Goal: Task Accomplishment & Management: Manage account settings

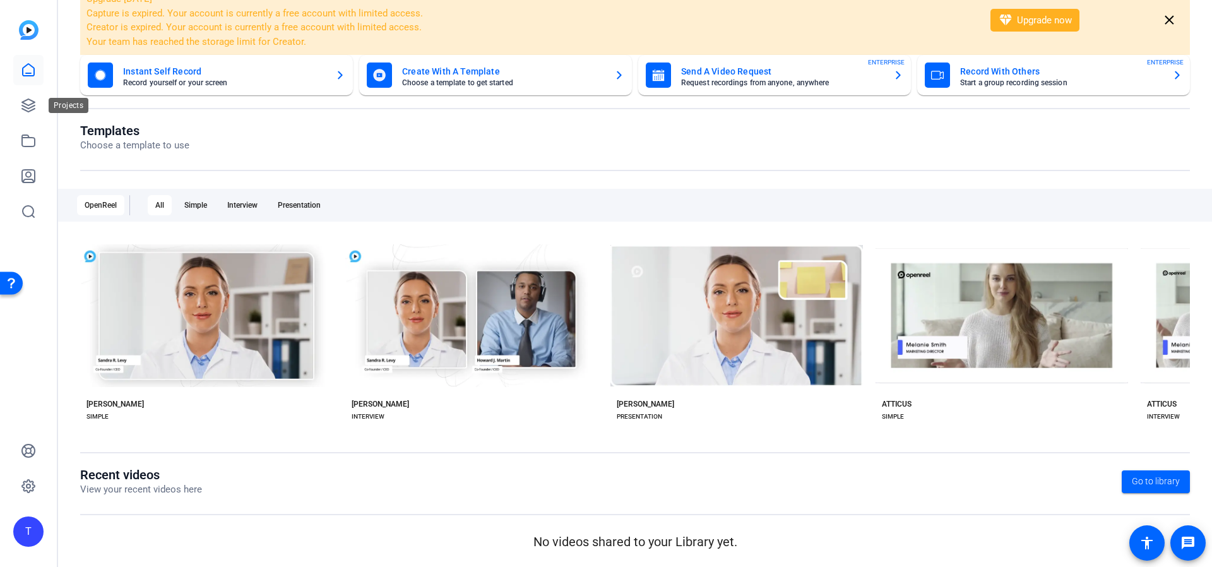
drag, startPoint x: 26, startPoint y: 102, endPoint x: 49, endPoint y: 133, distance: 38.4
click at [26, 102] on icon at bounding box center [28, 105] width 15 height 15
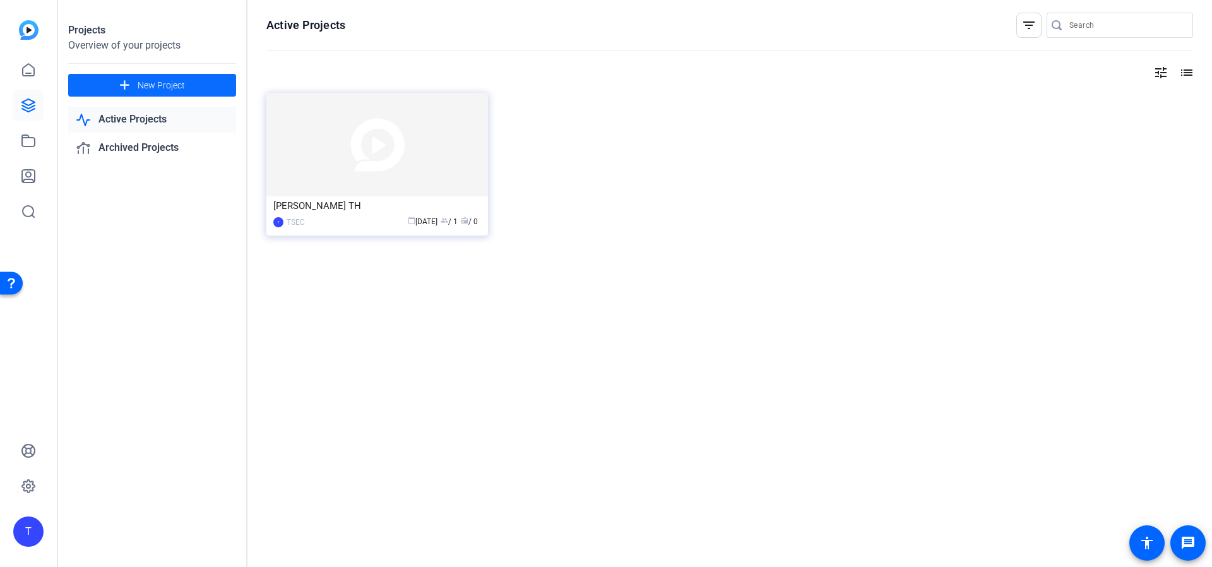
click at [170, 88] on span "New Project" at bounding box center [161, 85] width 47 height 13
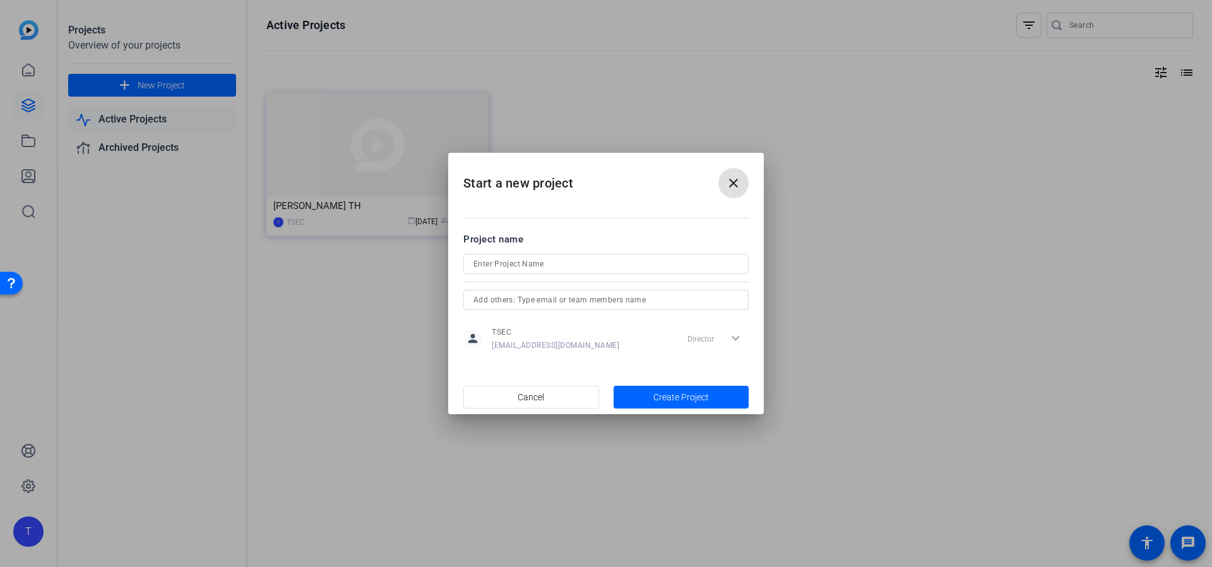
click at [290, 201] on div at bounding box center [606, 283] width 1212 height 567
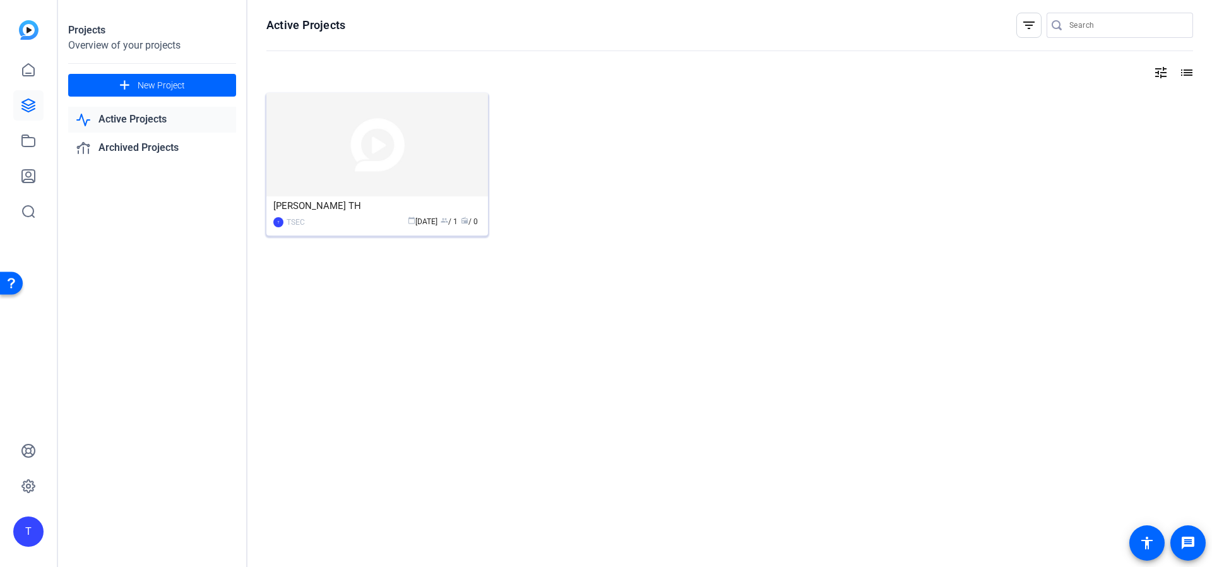
click at [353, 188] on img at bounding box center [377, 145] width 222 height 104
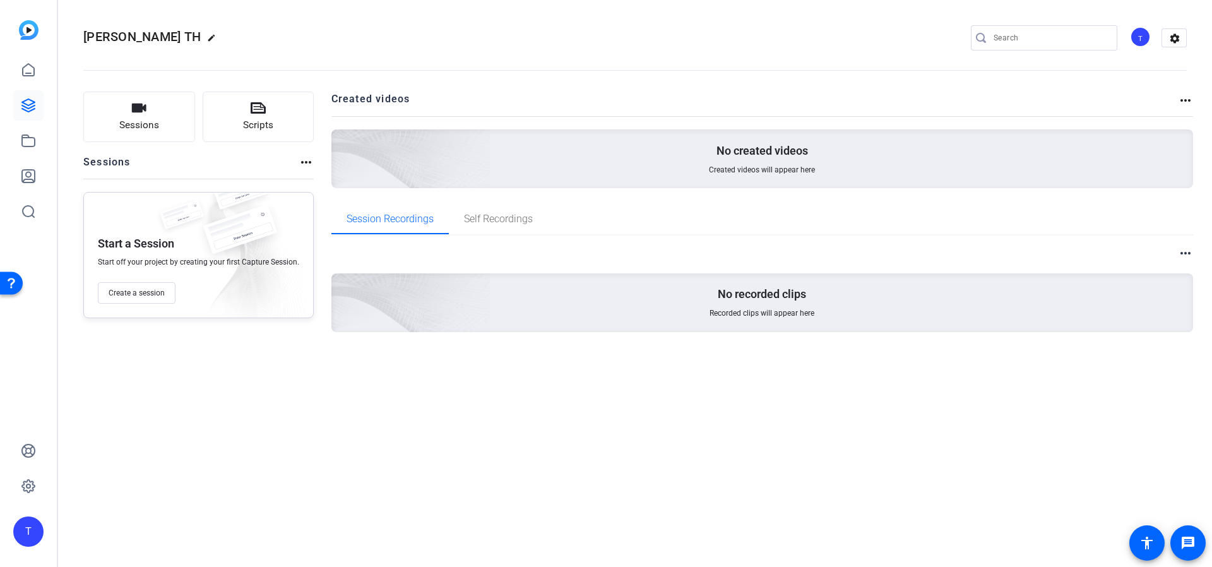
click at [207, 37] on mat-icon "edit" at bounding box center [214, 40] width 15 height 15
click at [161, 40] on input "[PERSON_NAME] TH" at bounding box center [134, 37] width 83 height 15
click at [339, 54] on openreel-divider-bar at bounding box center [635, 66] width 1104 height 39
click at [164, 37] on input "[PERSON_NAME] TH Tech Rehersal" at bounding box center [134, 37] width 83 height 15
type input "[PERSON_NAME] TH Tech Check"
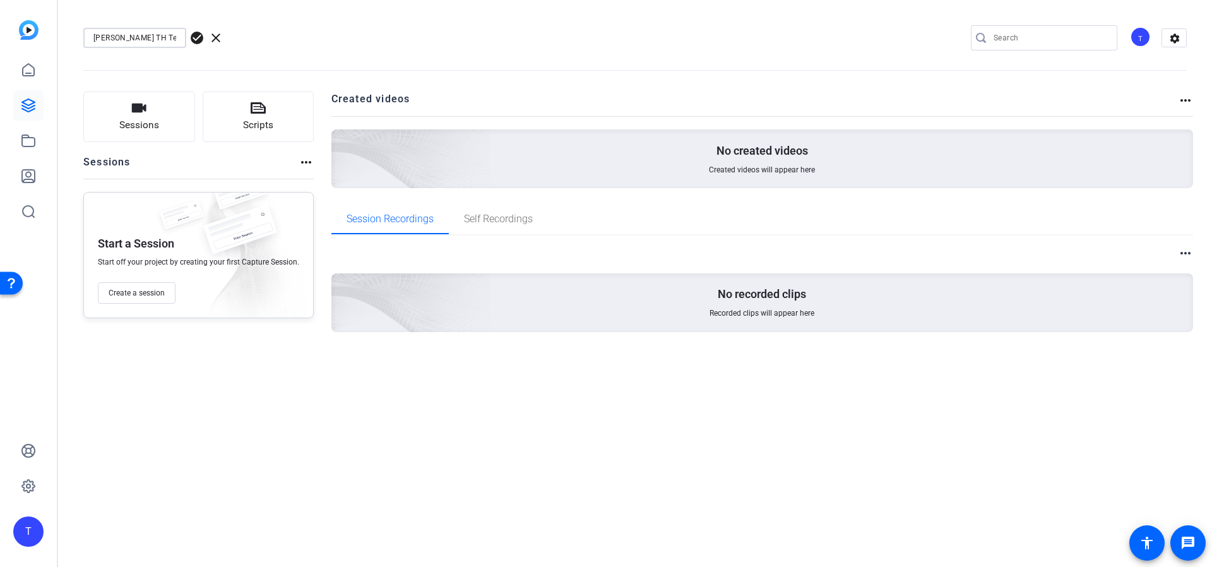
click at [293, 52] on openreel-divider-bar at bounding box center [635, 66] width 1104 height 39
click at [191, 36] on span "check_circle" at bounding box center [196, 37] width 15 height 15
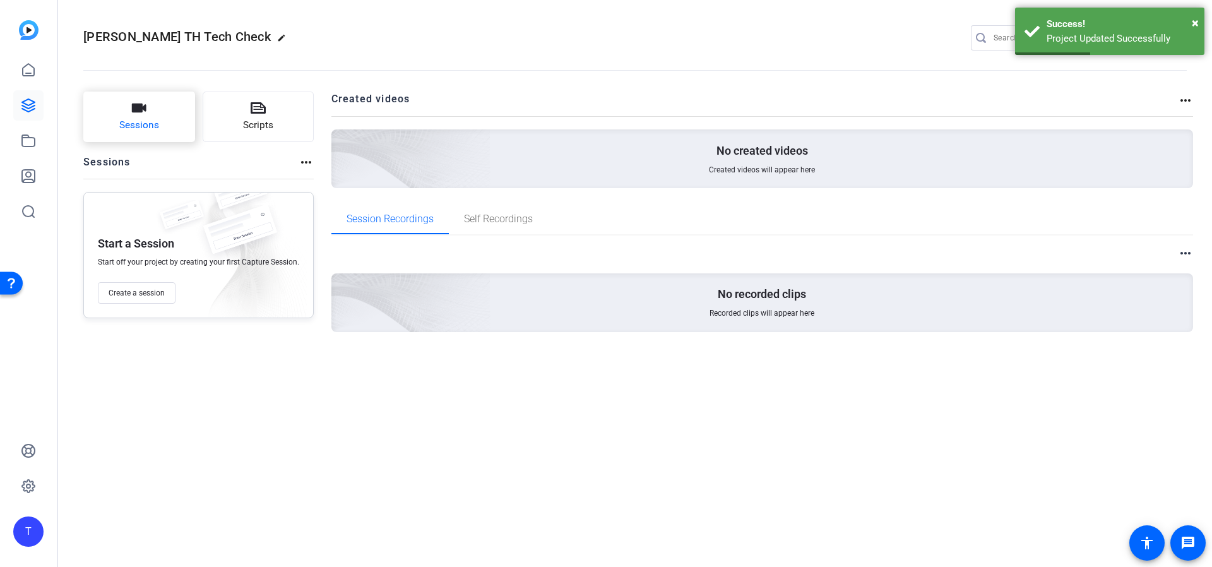
click at [171, 121] on button "Sessions" at bounding box center [139, 117] width 112 height 51
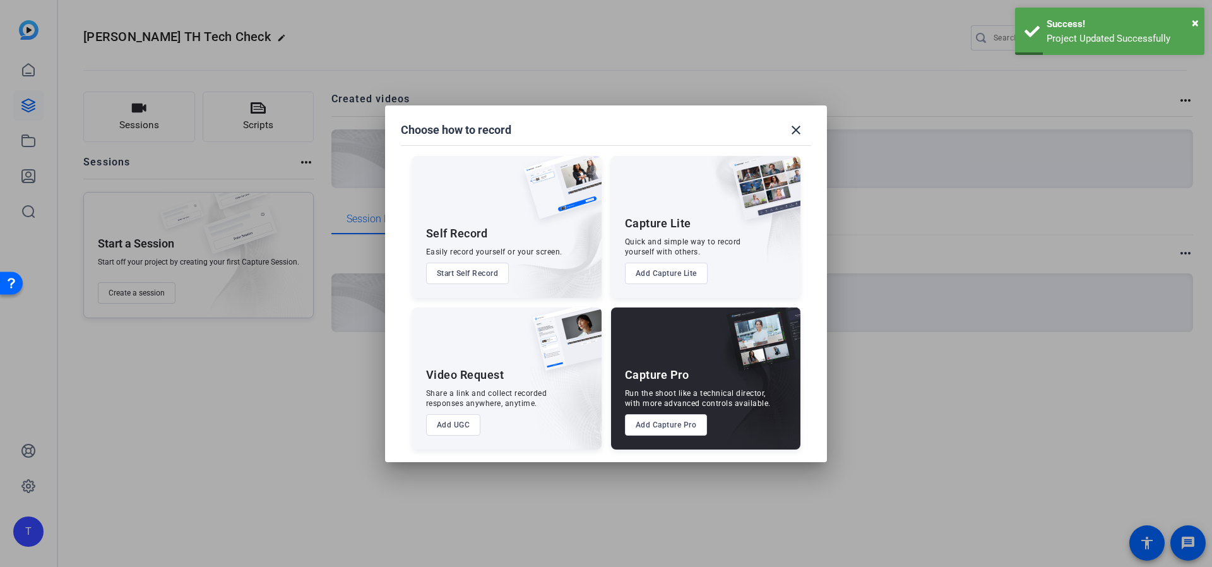
click at [669, 427] on button "Add Capture Pro" at bounding box center [666, 424] width 83 height 21
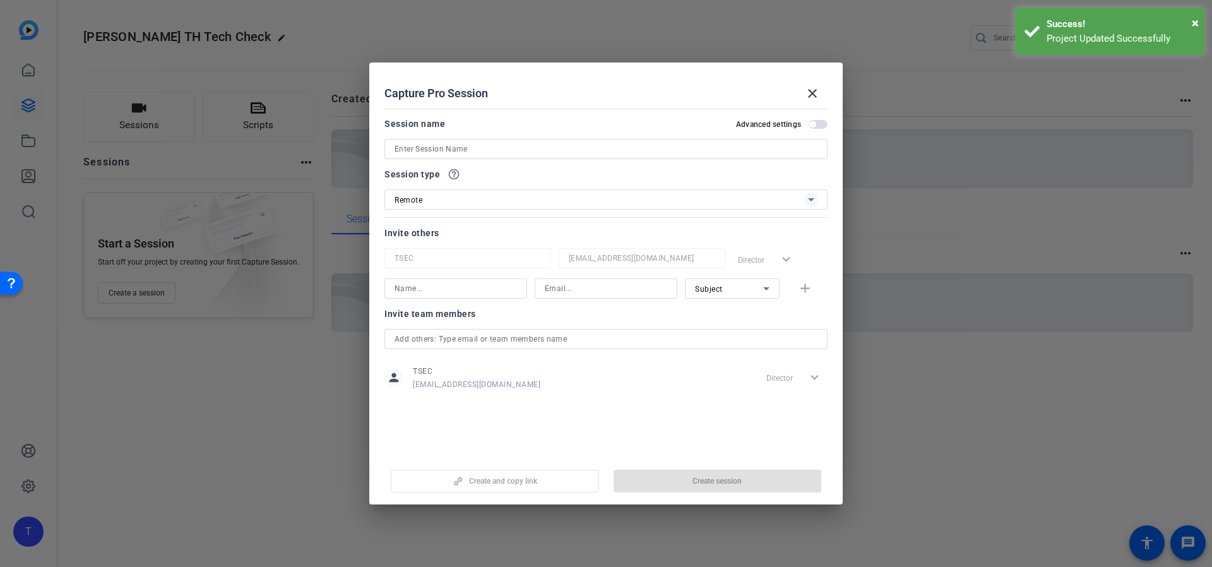
click at [549, 155] on input at bounding box center [606, 148] width 423 height 15
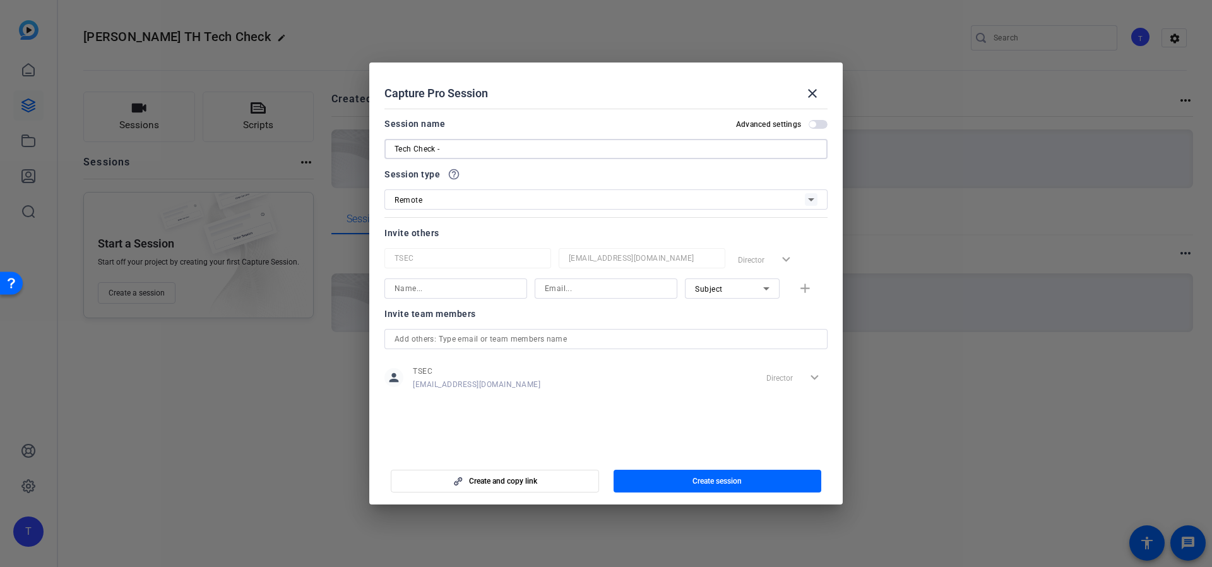
paste input "APAC – [PERSON_NAME]"
type input "Tech Check - APAC – [PERSON_NAME]"
click at [524, 192] on div "Remote" at bounding box center [600, 200] width 410 height 16
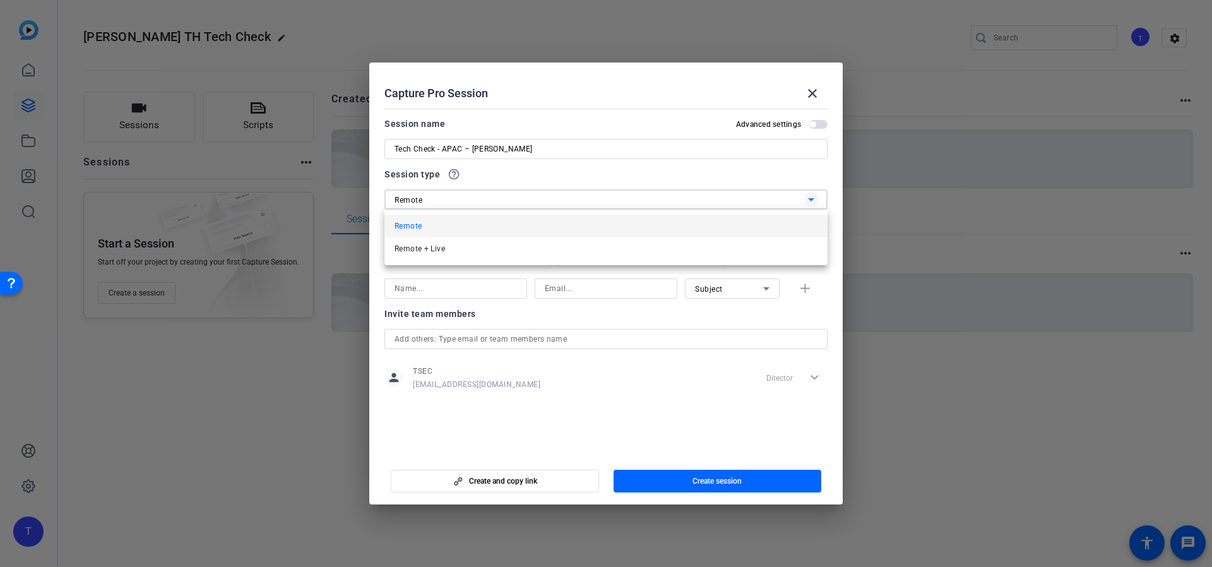
click at [596, 174] on div at bounding box center [606, 283] width 1212 height 567
click at [472, 294] on input at bounding box center [456, 288] width 122 height 15
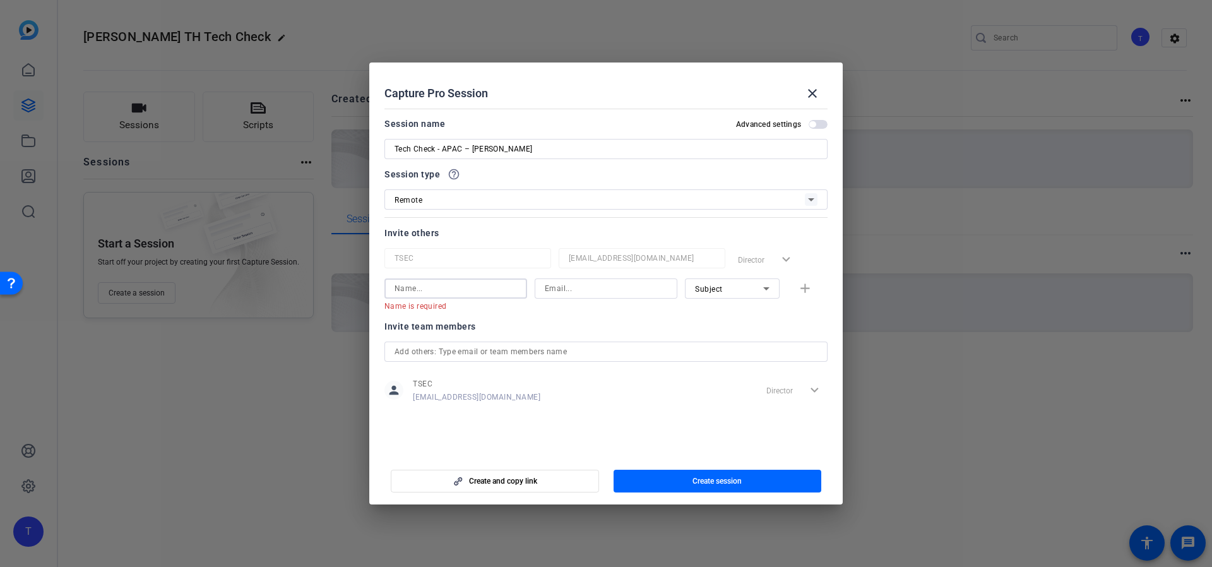
paste input "[PERSON_NAME]"
type input "[PERSON_NAME]"
paste input "mailto:[PERSON_NAME][EMAIL_ADDRESS][PERSON_NAME][PERSON_NAME][DOMAIN_NAME]"
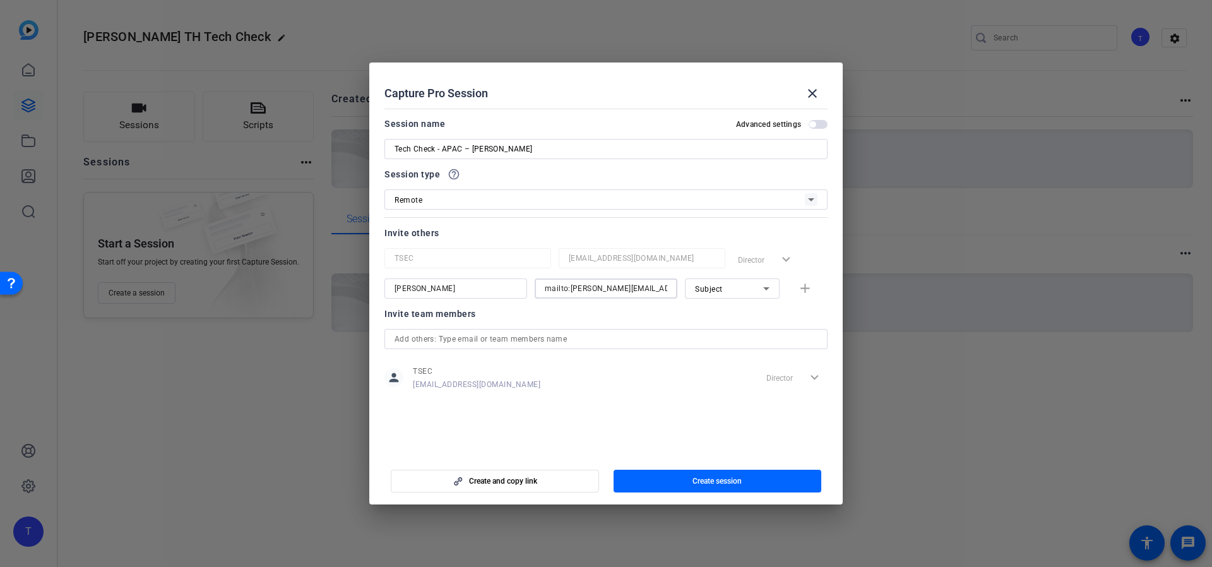
drag, startPoint x: 570, startPoint y: 289, endPoint x: 512, endPoint y: 289, distance: 58.1
click at [509, 289] on div "[PERSON_NAME] mailto:[PERSON_NAME][EMAIL_ADDRESS][PERSON_NAME][PERSON_NAME][DOM…" at bounding box center [605, 288] width 443 height 20
drag, startPoint x: 652, startPoint y: 288, endPoint x: 673, endPoint y: 285, distance: 21.7
click at [652, 287] on input "[PERSON_NAME][EMAIL_ADDRESS][PERSON_NAME][PERSON_NAME][DOMAIN_NAME]" at bounding box center [606, 288] width 122 height 15
type input "[PERSON_NAME][EMAIL_ADDRESS][PERSON_NAME][PERSON_NAME][DOMAIN_NAME]"
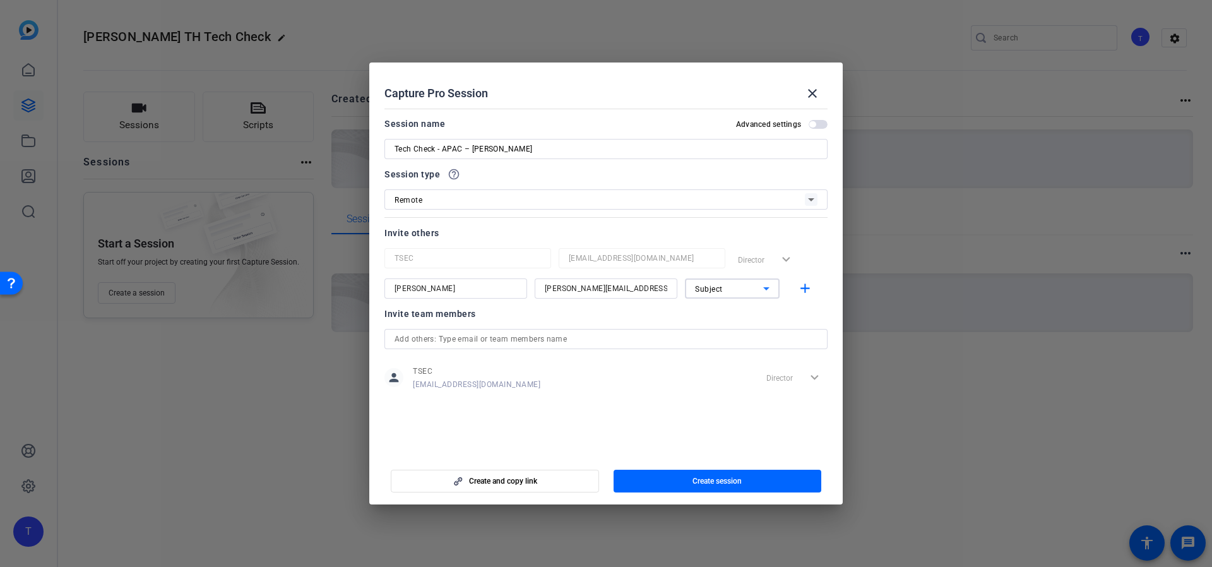
click at [749, 285] on div "Subject" at bounding box center [729, 289] width 68 height 16
drag, startPoint x: 597, startPoint y: 342, endPoint x: 786, endPoint y: 259, distance: 206.7
click at [597, 342] on div at bounding box center [606, 283] width 1212 height 567
click at [814, 288] on span "button" at bounding box center [807, 288] width 40 height 30
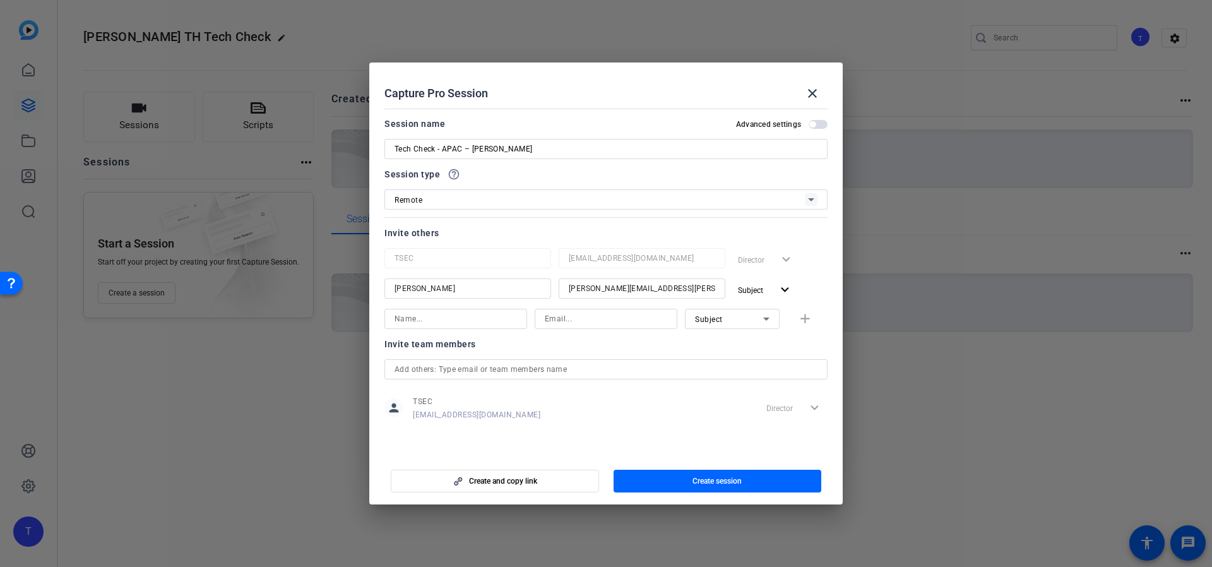
click at [496, 321] on input at bounding box center [456, 318] width 122 height 15
click at [473, 319] on input at bounding box center [456, 318] width 122 height 15
type input "[PERSON_NAME]"
click at [605, 322] on input at bounding box center [606, 318] width 122 height 15
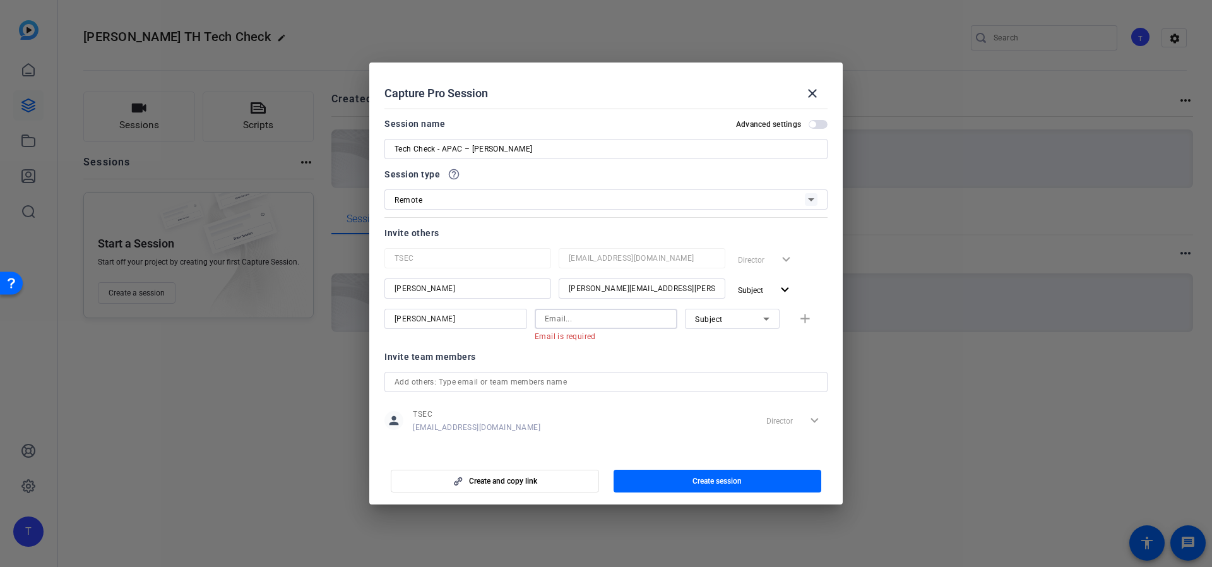
paste input "[EMAIL_ADDRESS][DOMAIN_NAME]"
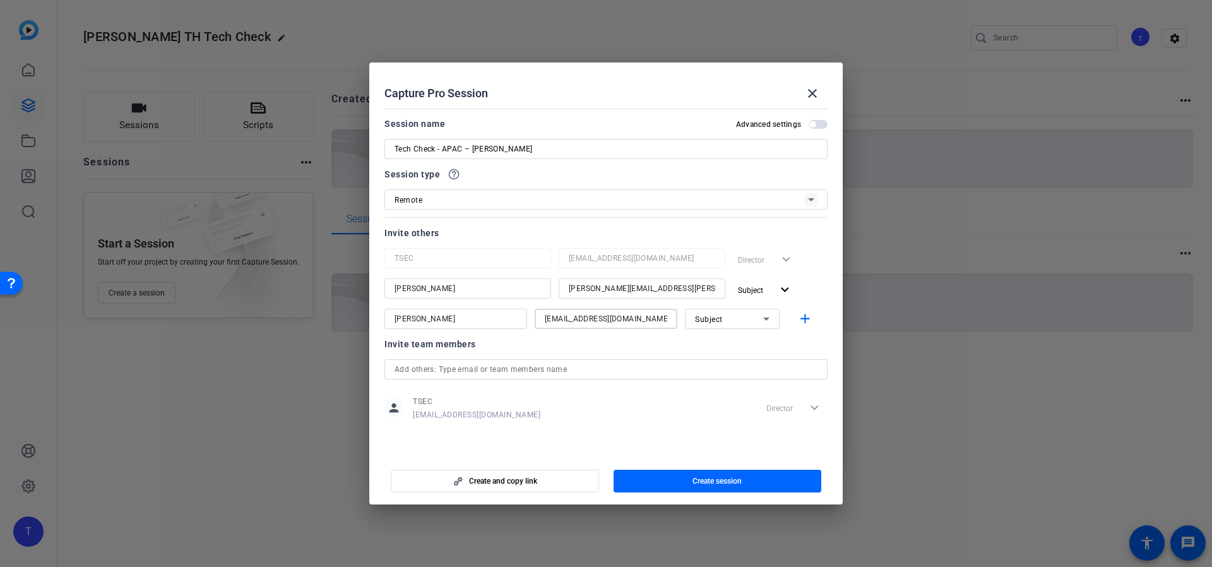
type input "[EMAIL_ADDRESS][DOMAIN_NAME]"
click at [726, 320] on div "Subject" at bounding box center [729, 319] width 68 height 16
click at [748, 344] on mat-option "Collaborator" at bounding box center [732, 344] width 95 height 20
click at [802, 319] on mat-icon "add" at bounding box center [805, 319] width 16 height 16
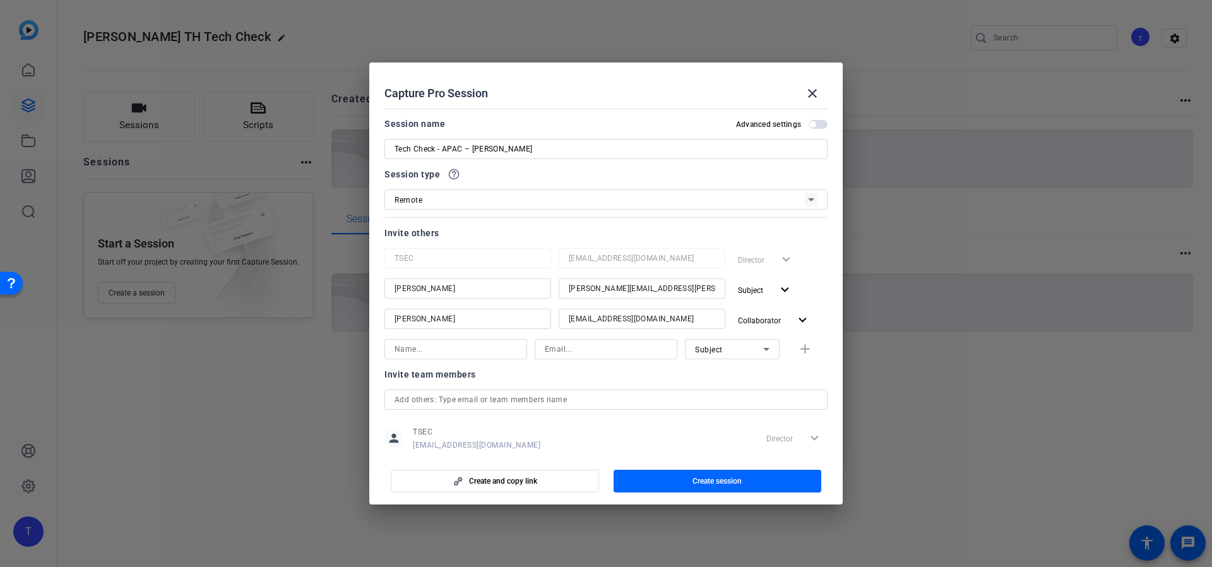
click at [442, 347] on input at bounding box center [456, 349] width 122 height 15
paste input "[PERSON_NAME]"
drag, startPoint x: 451, startPoint y: 348, endPoint x: 430, endPoint y: 354, distance: 21.4
click at [425, 352] on input "[PERSON_NAME]" at bounding box center [456, 349] width 122 height 15
type input "[PERSON_NAME]"
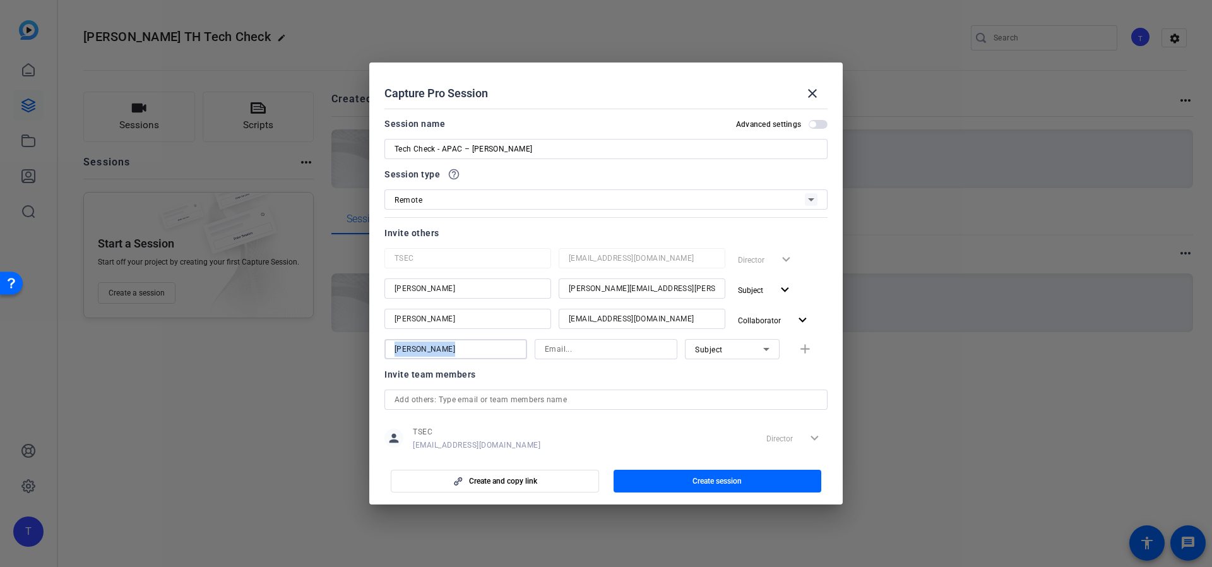
click at [585, 340] on div "TSEC [EMAIL_ADDRESS][DOMAIN_NAME] Director expand_more Lawrence Siow [EMAIL_ADD…" at bounding box center [605, 303] width 443 height 111
click at [587, 349] on input at bounding box center [606, 349] width 122 height 15
paste input "[PERSON_NAME][EMAIL_ADDRESS][PERSON_NAME][PERSON_NAME][DOMAIN_NAME]"
type input "[PERSON_NAME][EMAIL_ADDRESS][PERSON_NAME][PERSON_NAME][DOMAIN_NAME]"
click at [730, 353] on div "Subject" at bounding box center [729, 350] width 68 height 16
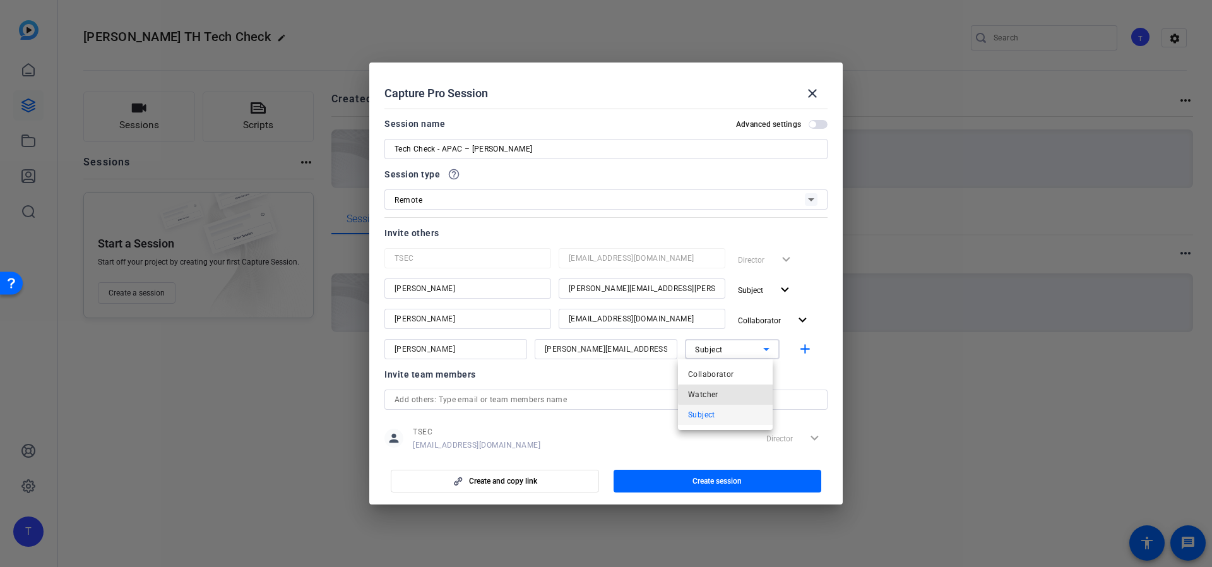
drag, startPoint x: 732, startPoint y: 395, endPoint x: 739, endPoint y: 393, distance: 7.2
click at [732, 395] on mat-option "Watcher" at bounding box center [725, 394] width 95 height 20
click at [805, 354] on mat-icon "add" at bounding box center [805, 350] width 16 height 16
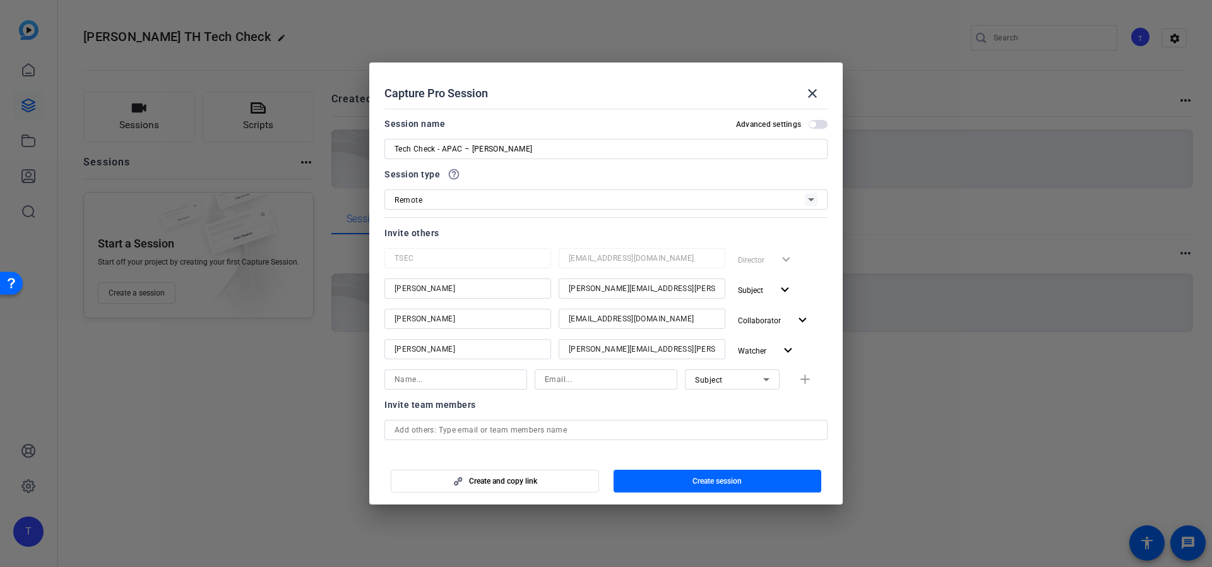
click at [458, 378] on input at bounding box center [456, 379] width 122 height 15
type input "[PERSON_NAME]"
click at [552, 378] on input at bounding box center [606, 379] width 122 height 15
paste input "[PERSON_NAME][EMAIL_ADDRESS][PERSON_NAME][PERSON_NAME][DOMAIN_NAME]"
type input "[PERSON_NAME][EMAIL_ADDRESS][PERSON_NAME][PERSON_NAME][DOMAIN_NAME]"
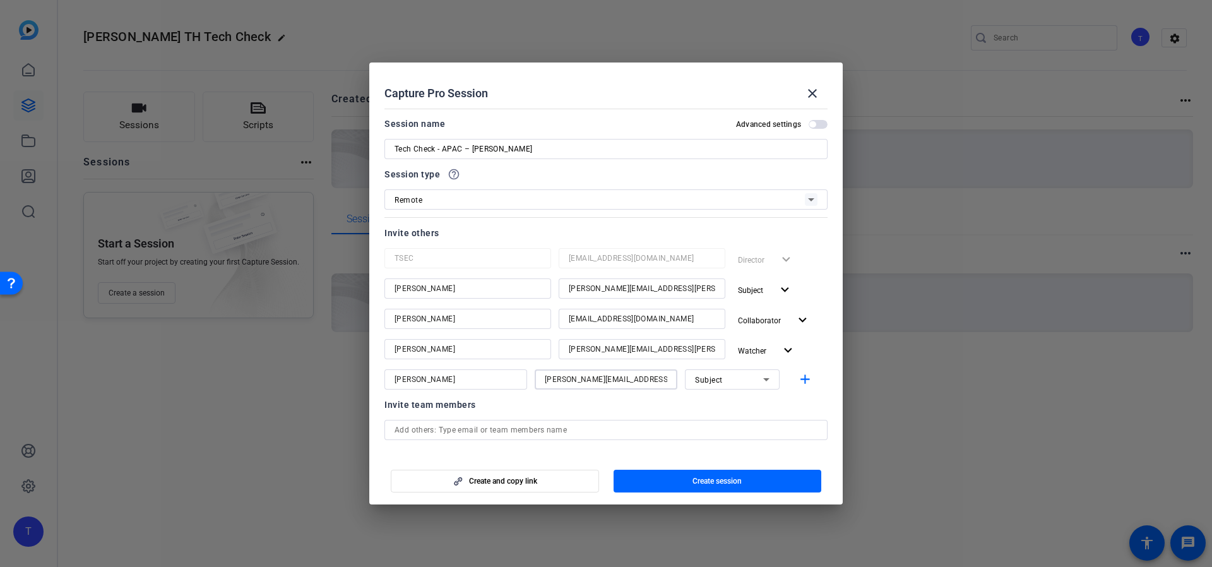
click at [759, 381] on icon at bounding box center [766, 379] width 15 height 15
click at [735, 423] on mat-option "Watcher" at bounding box center [725, 425] width 95 height 20
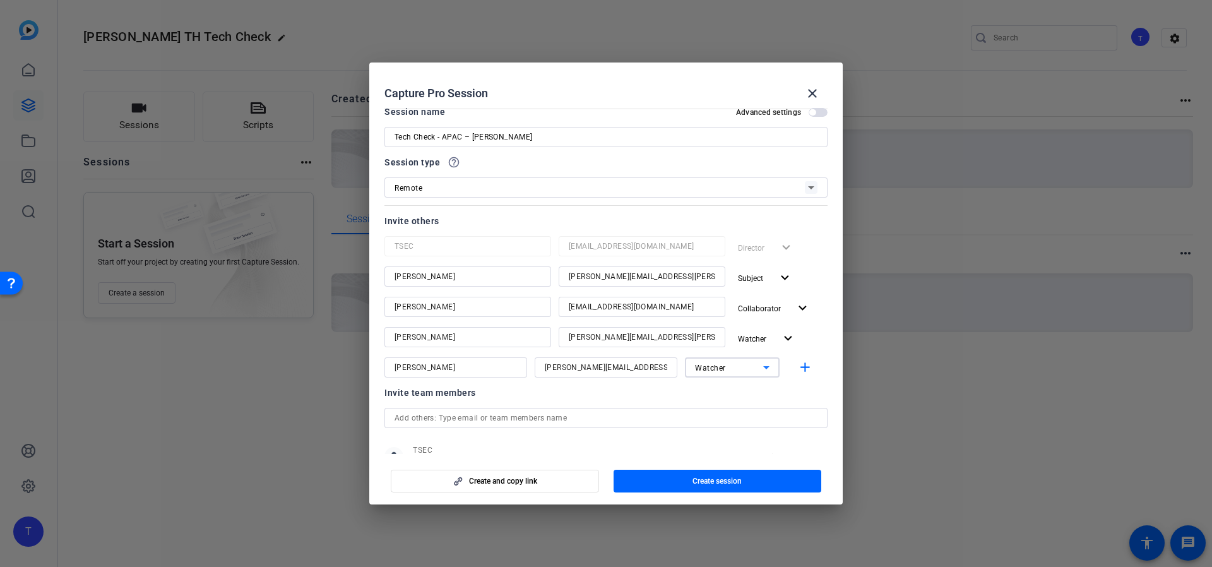
scroll to position [57, 0]
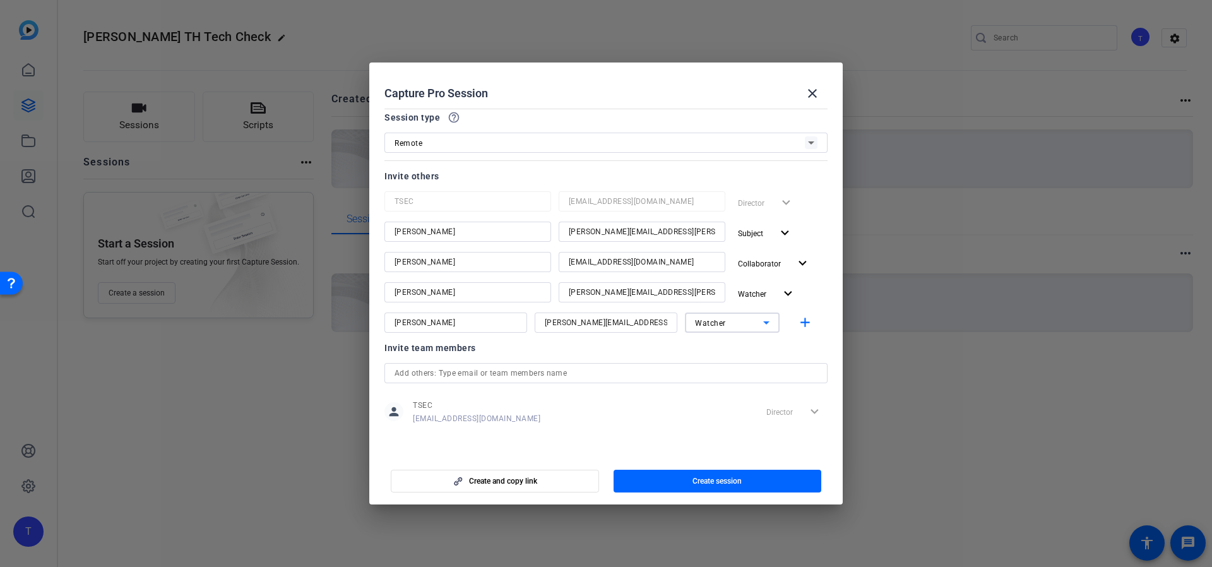
click at [575, 384] on div at bounding box center [605, 390] width 443 height 14
click at [792, 412] on div "Director expand_more" at bounding box center [794, 411] width 66 height 23
drag, startPoint x: 462, startPoint y: 416, endPoint x: 471, endPoint y: 416, distance: 8.8
click at [462, 417] on span "[EMAIL_ADDRESS][DOMAIN_NAME]" at bounding box center [477, 419] width 128 height 10
click at [636, 409] on div "person TSEC [EMAIL_ADDRESS][DOMAIN_NAME] Director expand_more" at bounding box center [605, 412] width 443 height 32
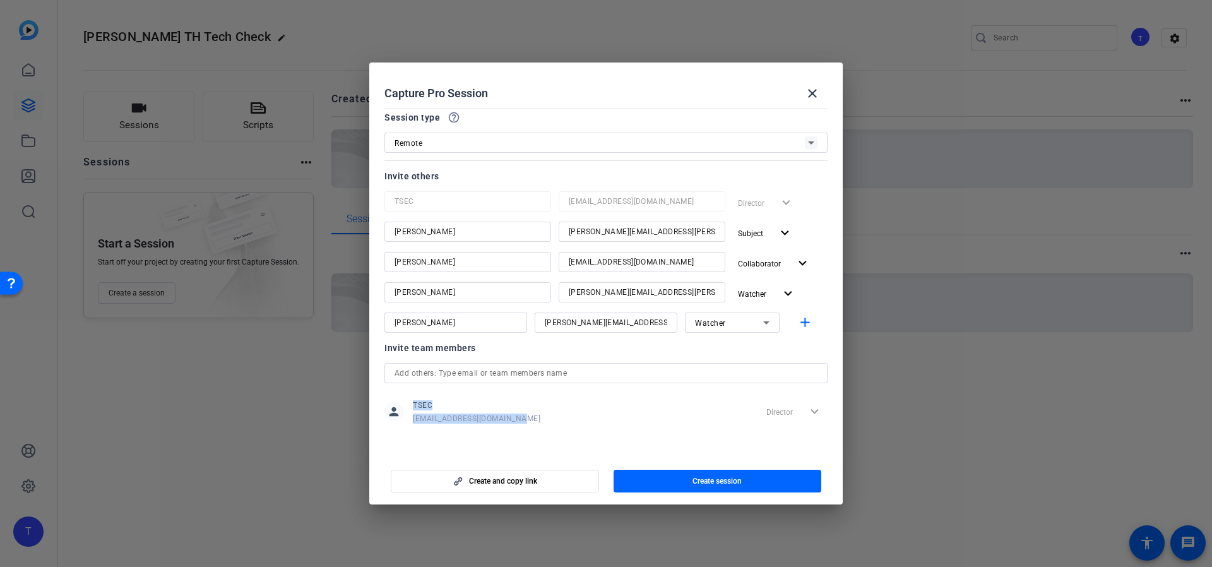
click at [565, 427] on div "Invite team members person TSEC [EMAIL_ADDRESS][DOMAIN_NAME] Director expand_mo…" at bounding box center [605, 390] width 443 height 100
click at [808, 414] on div "Director expand_more" at bounding box center [794, 411] width 66 height 23
drag, startPoint x: 812, startPoint y: 411, endPoint x: 804, endPoint y: 412, distance: 8.2
click at [812, 411] on div "Director expand_more" at bounding box center [794, 411] width 66 height 23
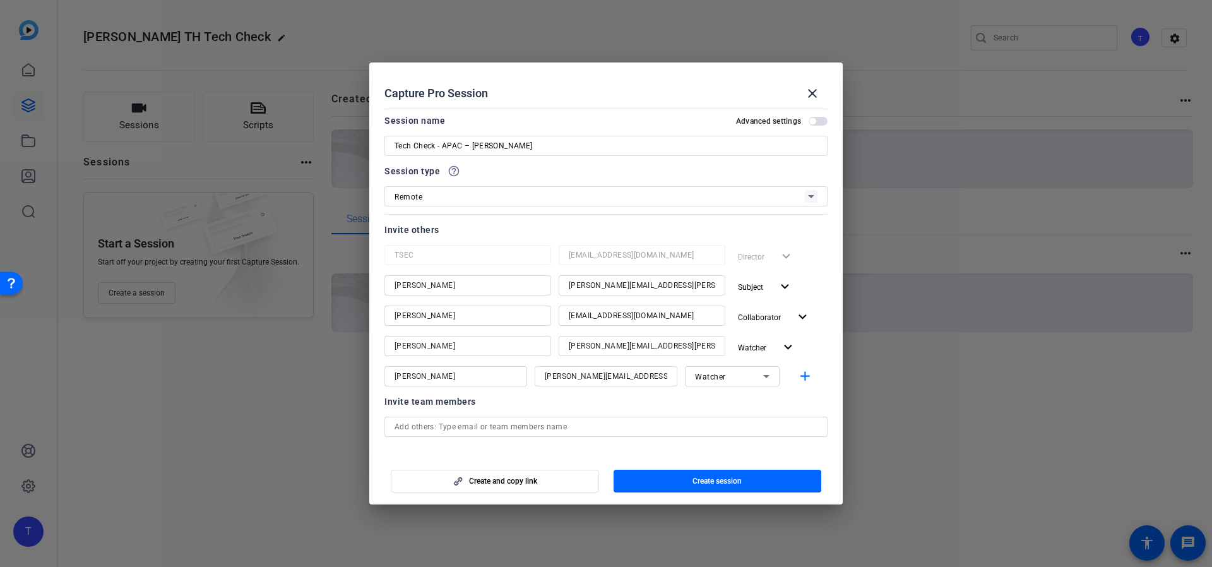
scroll to position [0, 0]
click at [809, 120] on span "button" at bounding box center [818, 124] width 19 height 9
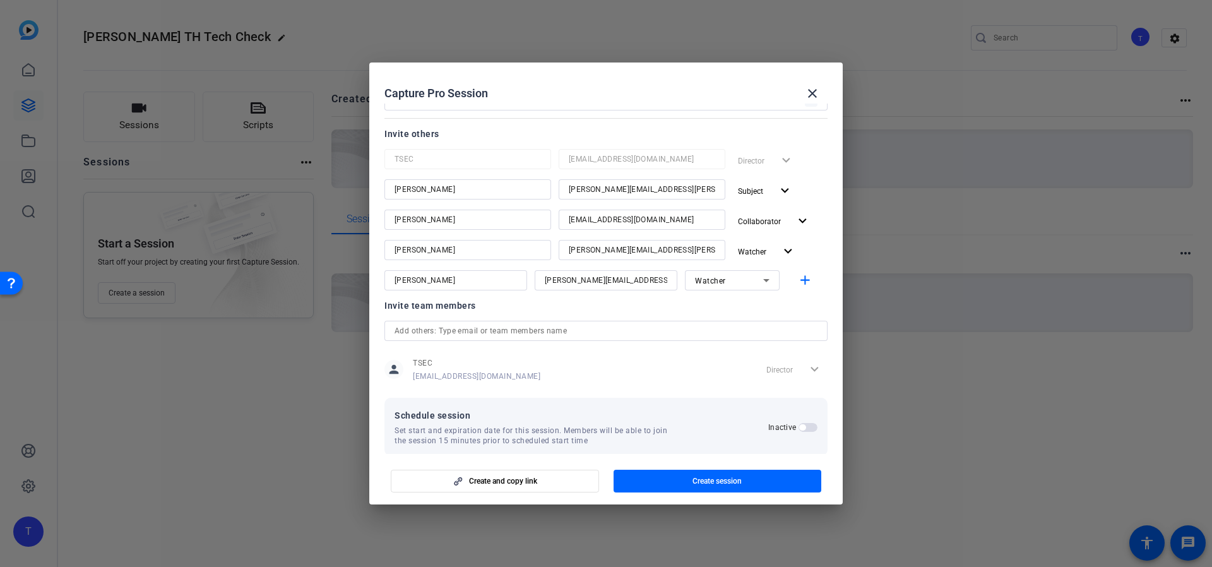
scroll to position [115, 0]
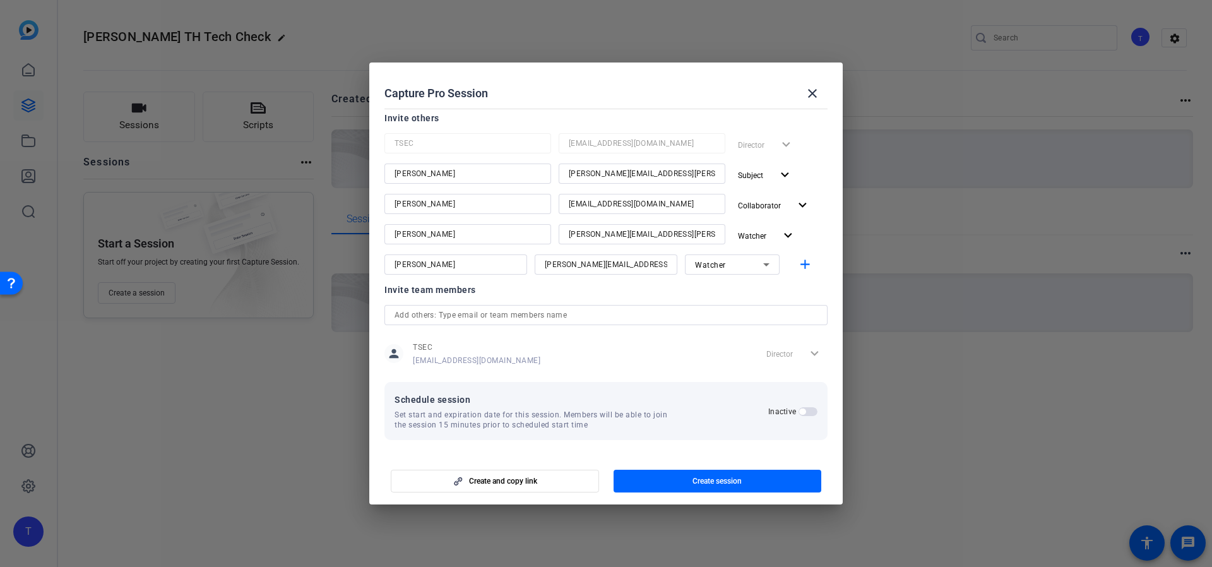
click at [799, 410] on span "button" at bounding box center [802, 411] width 6 height 6
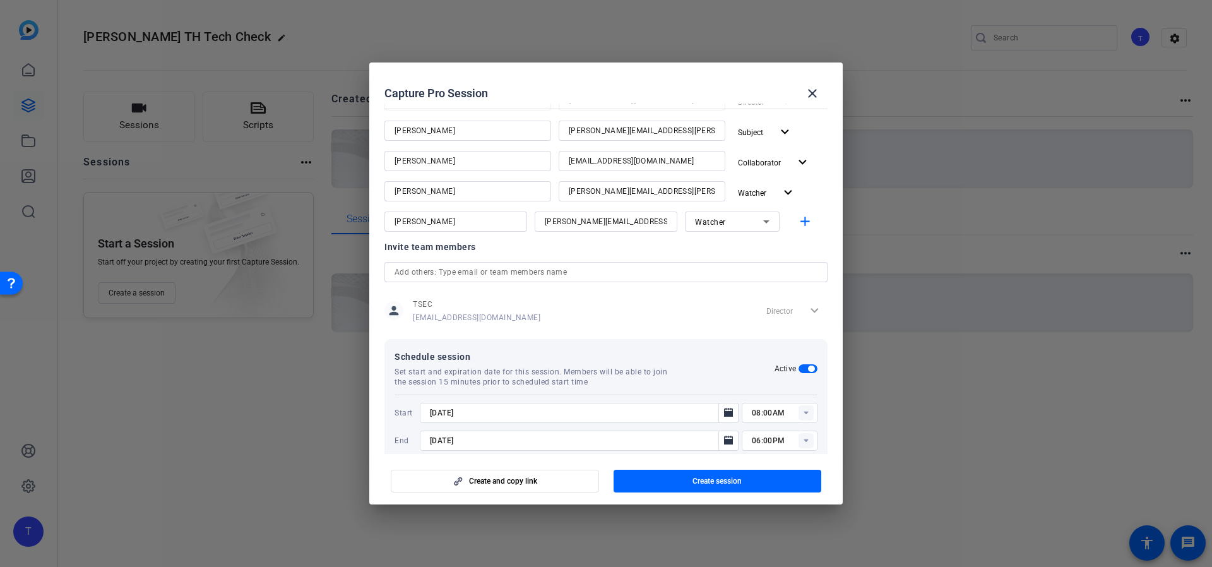
scroll to position [179, 0]
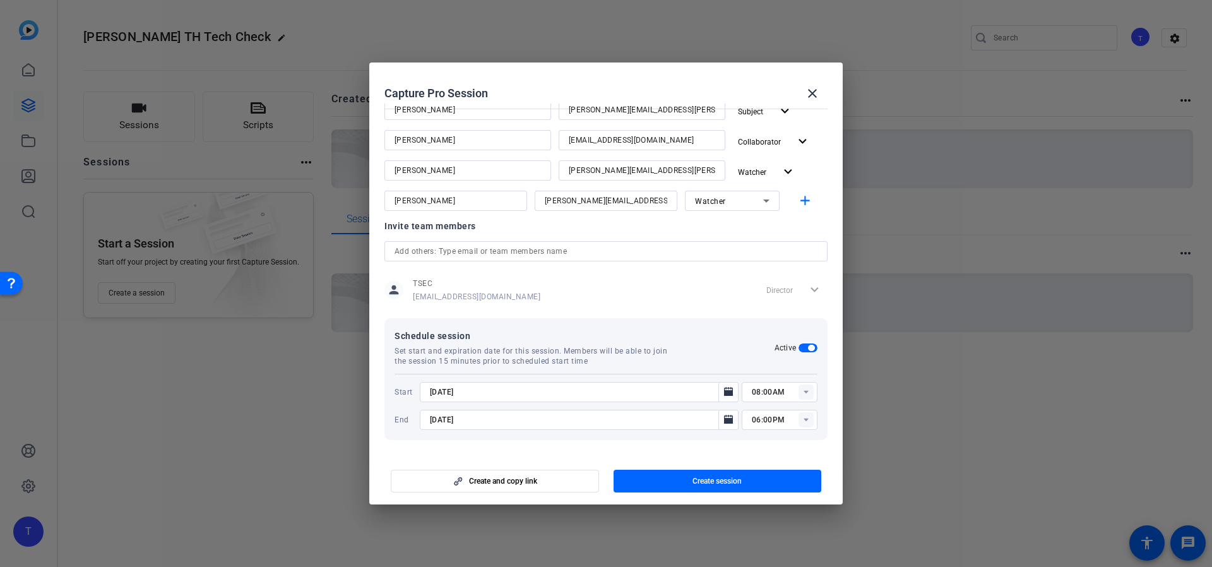
click at [645, 257] on input "text" at bounding box center [606, 251] width 423 height 15
click at [654, 406] on div at bounding box center [579, 409] width 319 height 14
click at [618, 394] on input "[DATE]" at bounding box center [573, 391] width 286 height 15
click at [443, 395] on input "[DATE]" at bounding box center [573, 391] width 286 height 15
click at [521, 391] on input "[DATE]" at bounding box center [573, 391] width 286 height 15
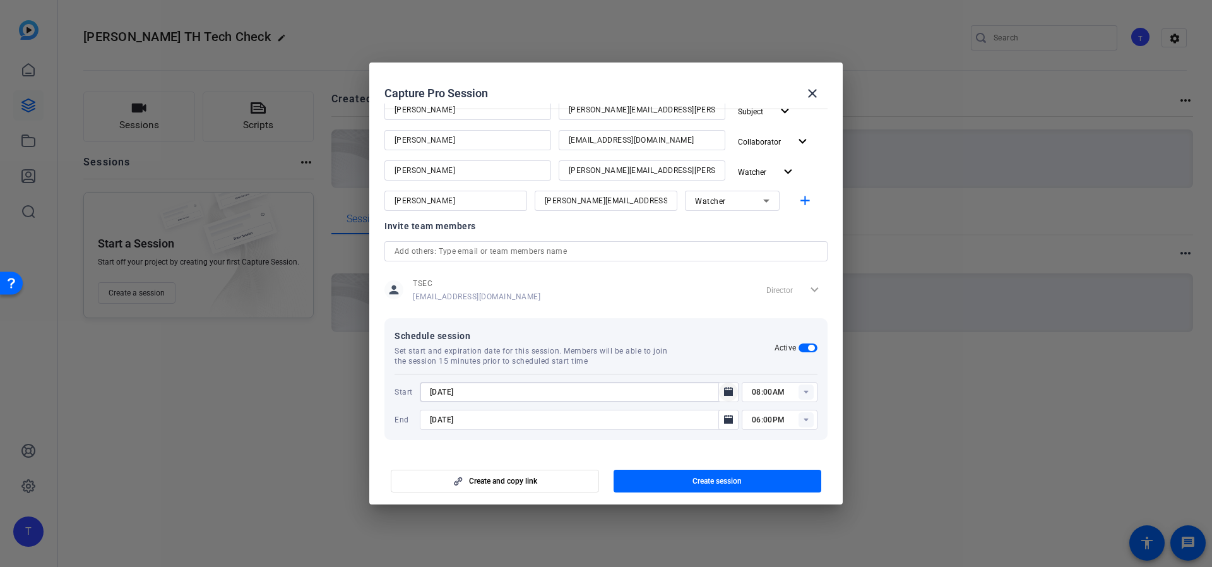
click at [724, 393] on icon "Open calendar" at bounding box center [728, 391] width 9 height 9
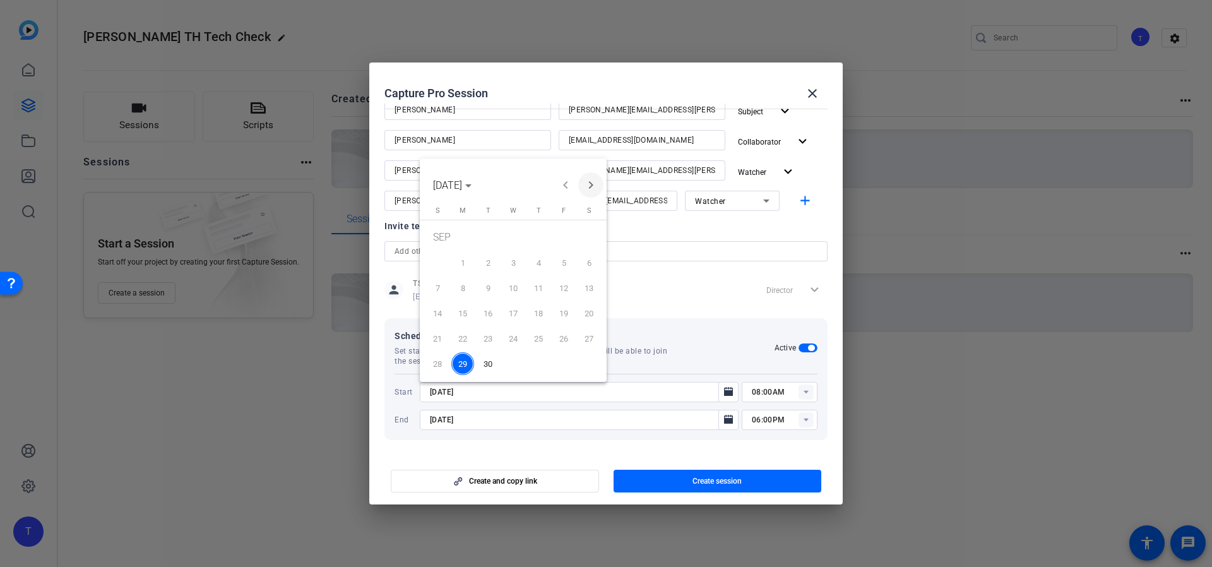
click at [590, 185] on span "Next month" at bounding box center [590, 184] width 25 height 25
click at [514, 237] on span "1" at bounding box center [513, 239] width 23 height 26
type input "[DATE]"
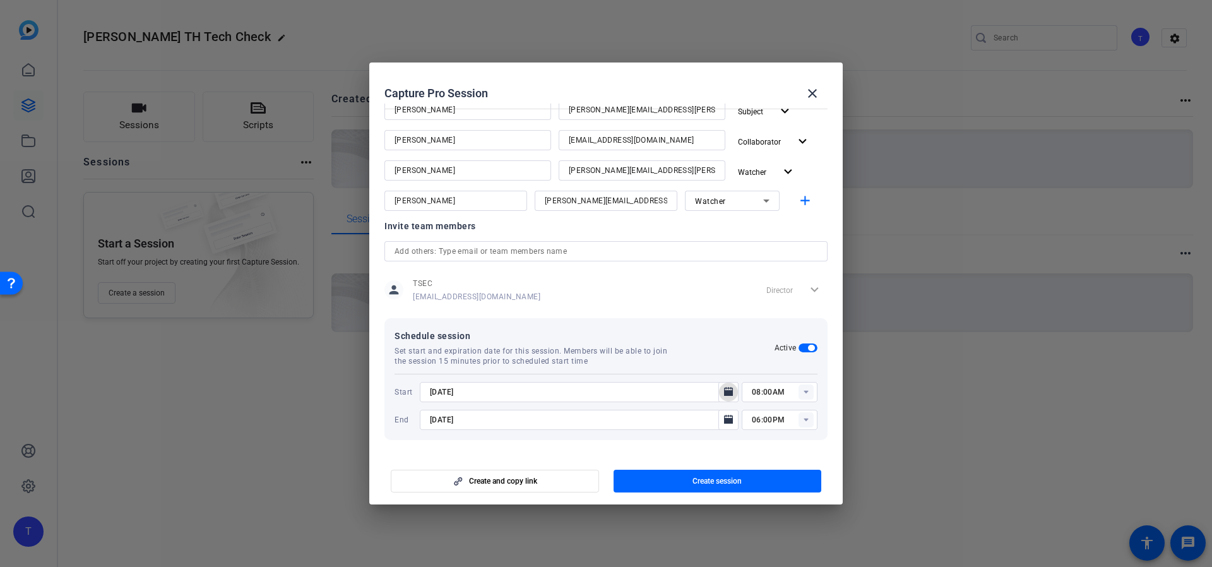
click at [800, 393] on rect at bounding box center [806, 391] width 15 height 15
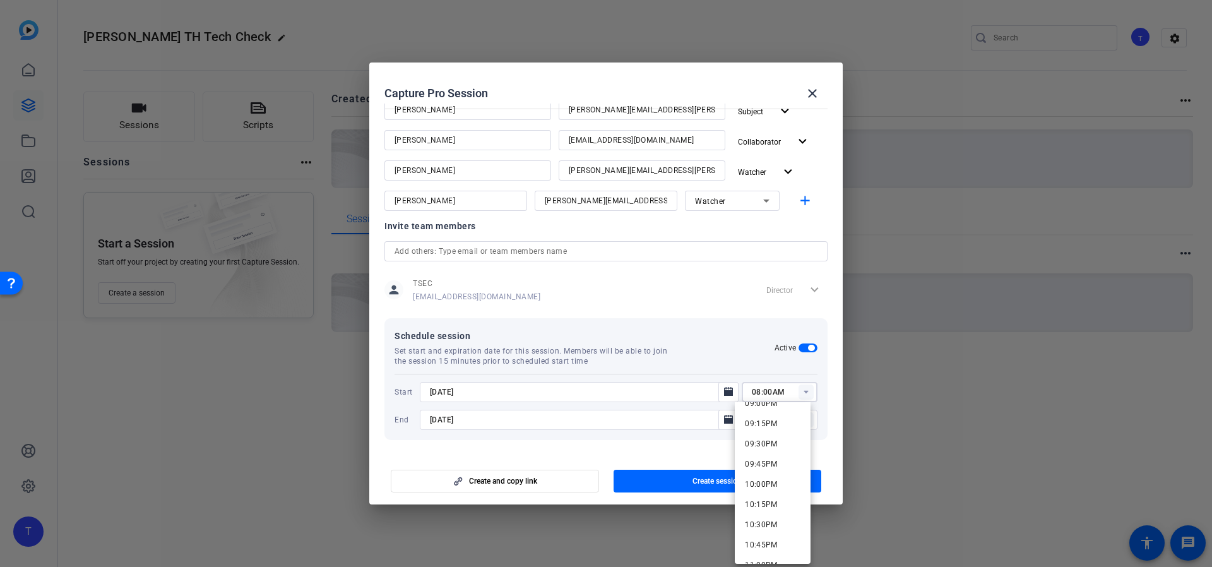
scroll to position [1608, 0]
click at [774, 427] on span "08:00PM" at bounding box center [761, 425] width 33 height 9
type input "08:00PM"
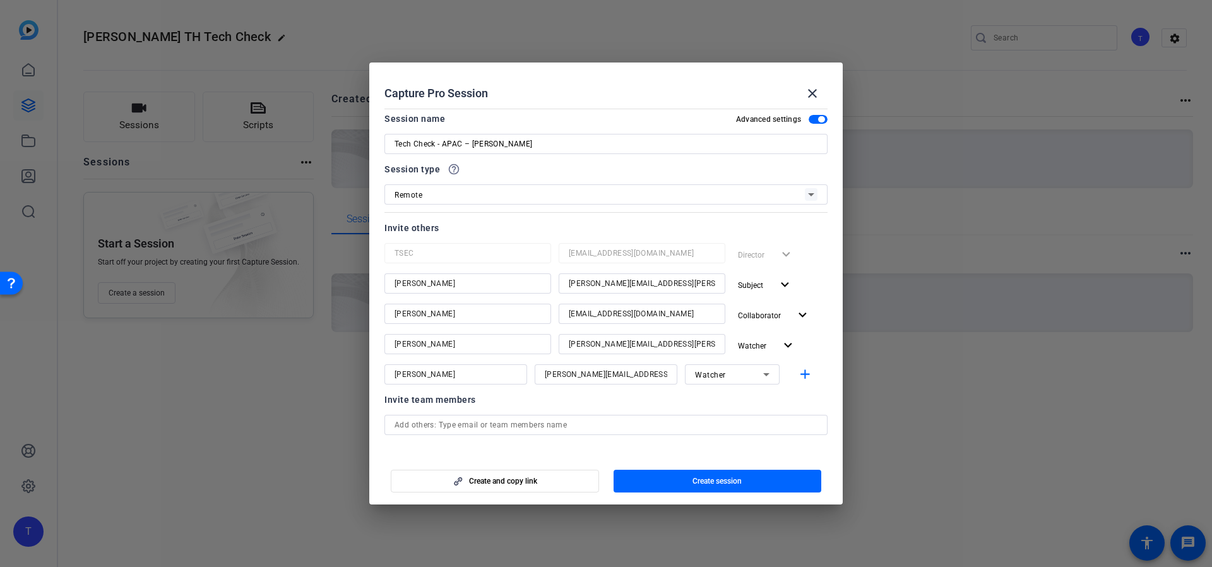
scroll to position [0, 0]
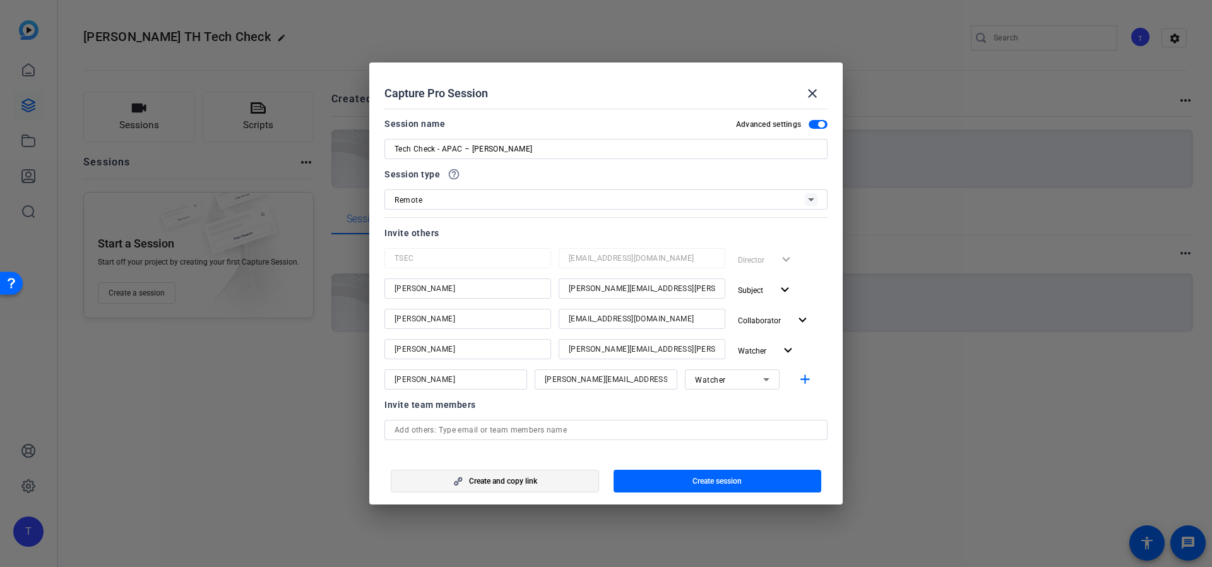
click at [533, 476] on span "Create and copy link" at bounding box center [503, 481] width 68 height 10
click at [687, 478] on span "button" at bounding box center [718, 481] width 208 height 30
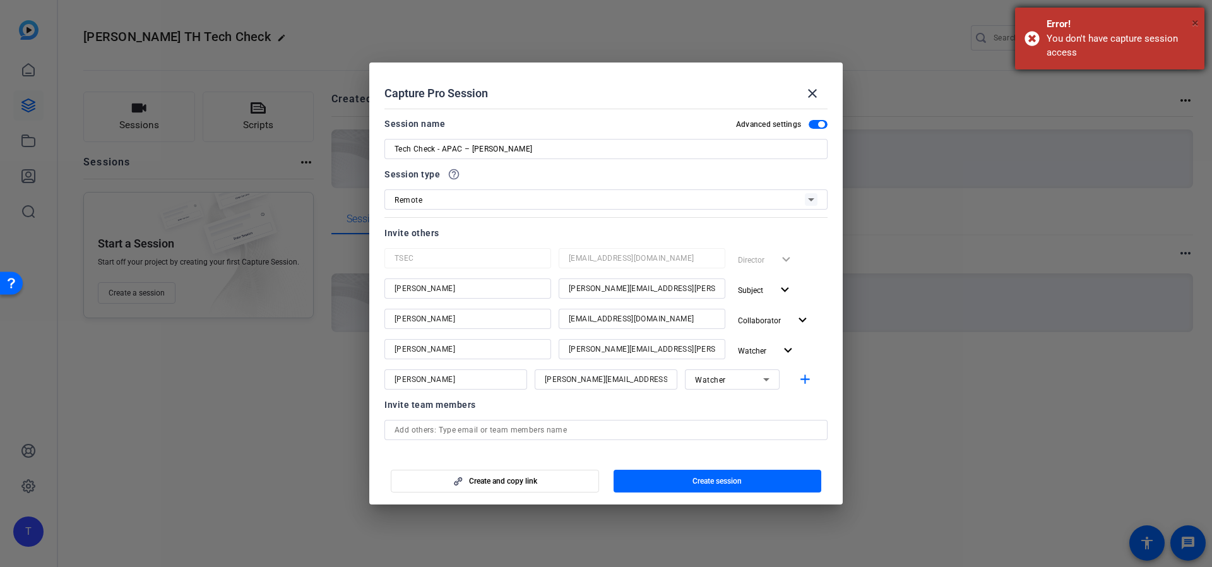
click at [1195, 22] on span "×" at bounding box center [1195, 22] width 7 height 15
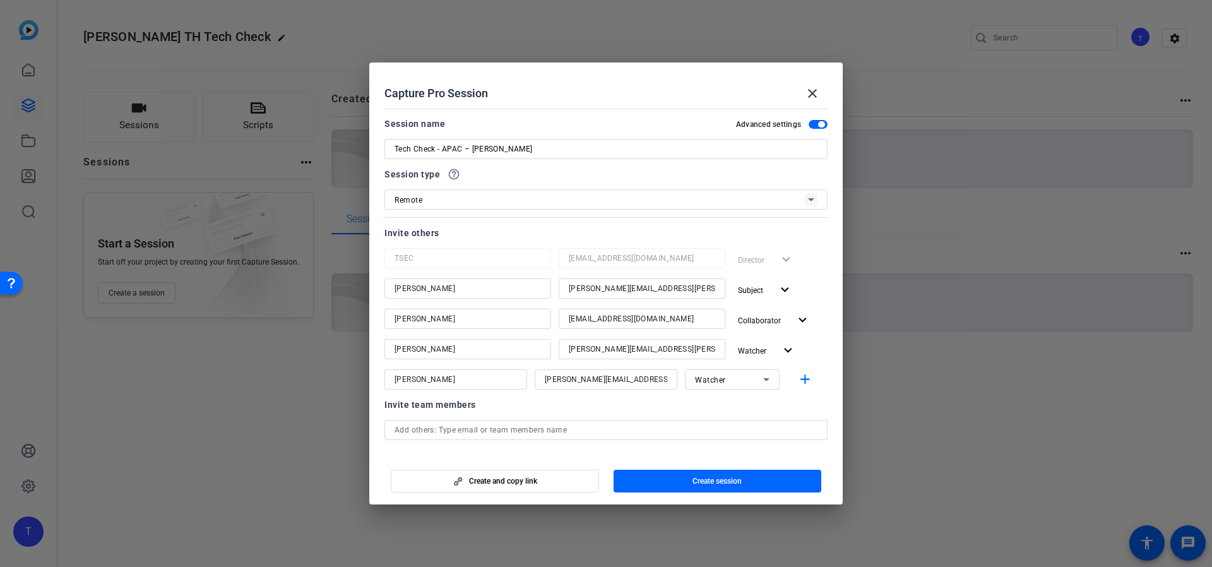
drag, startPoint x: 614, startPoint y: 95, endPoint x: 621, endPoint y: 164, distance: 69.2
click at [621, 171] on openreel-create-edit-capture-pro-session "Capture Pro Session close Session name Advanced settings Tech Check - APAC – [P…" at bounding box center [605, 283] width 473 height 442
click at [625, 109] on mat-dialog-content "Session name Advanced settings Tech Check - APAC – [PERSON_NAME] Session type h…" at bounding box center [605, 279] width 473 height 350
click at [812, 94] on mat-icon "close" at bounding box center [812, 93] width 15 height 15
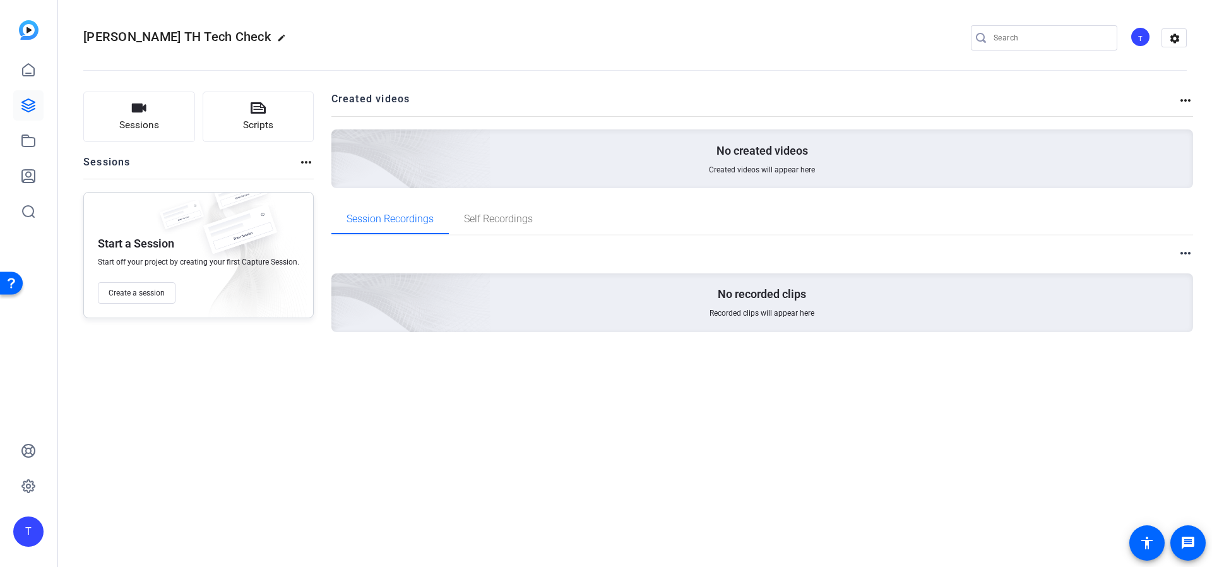
click at [1134, 41] on div "T" at bounding box center [1140, 37] width 21 height 21
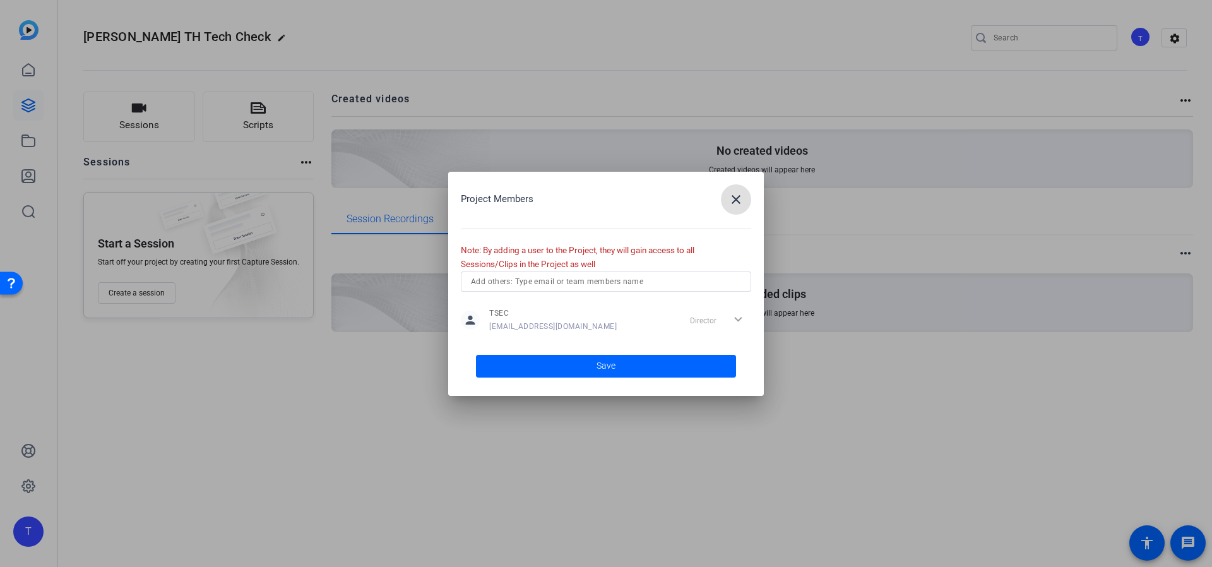
click at [732, 203] on mat-icon "close" at bounding box center [736, 199] width 15 height 15
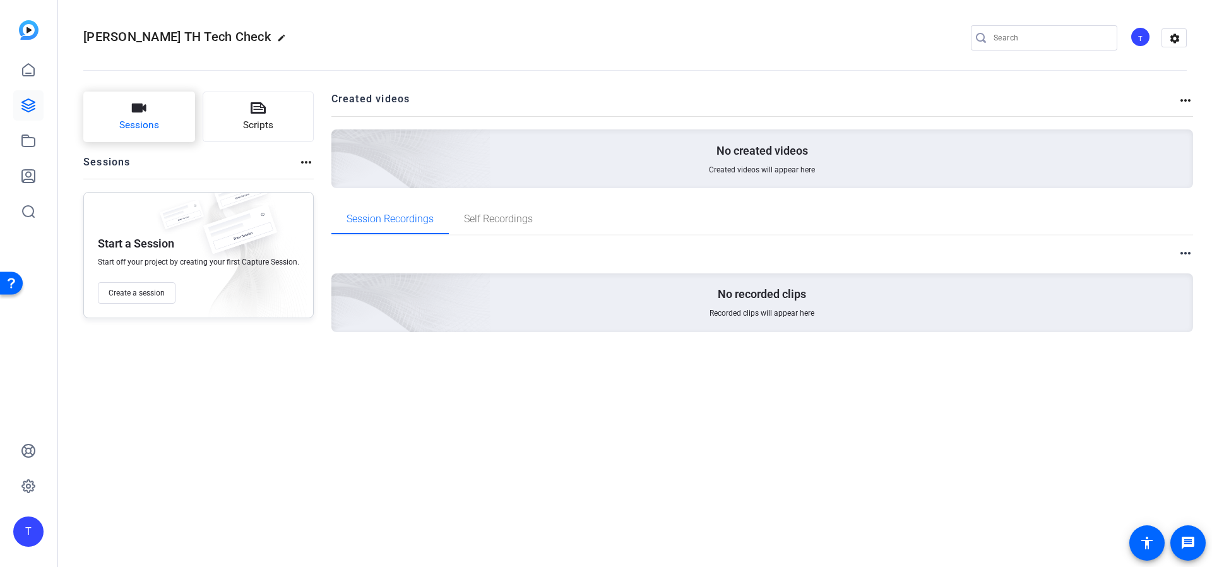
click at [152, 109] on button "Sessions" at bounding box center [139, 117] width 112 height 51
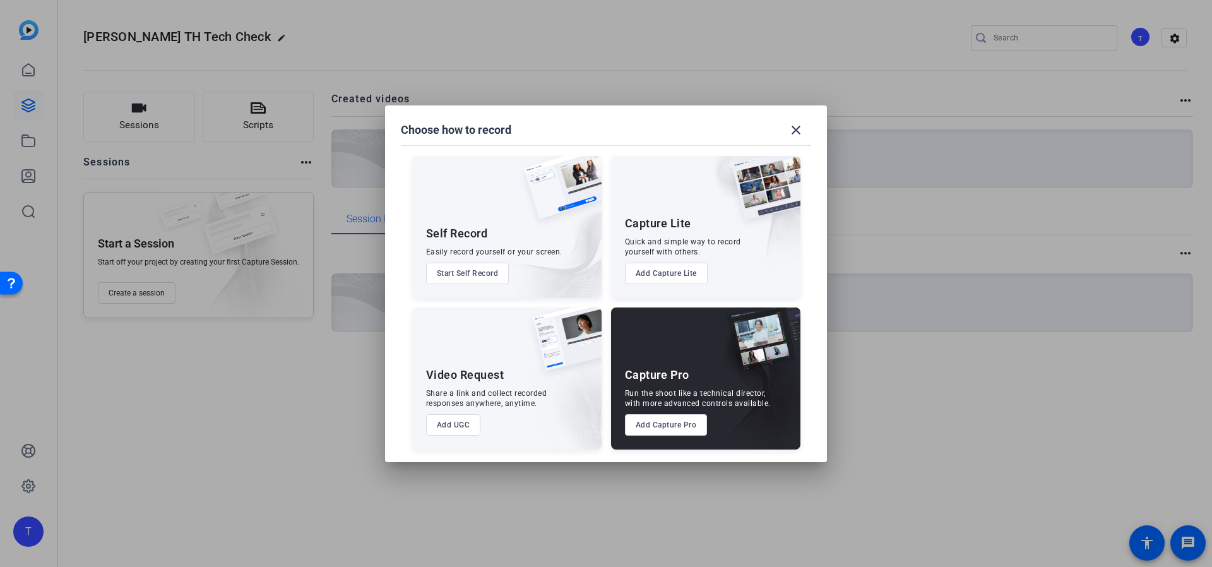
click at [691, 425] on button "Add Capture Pro" at bounding box center [666, 424] width 83 height 21
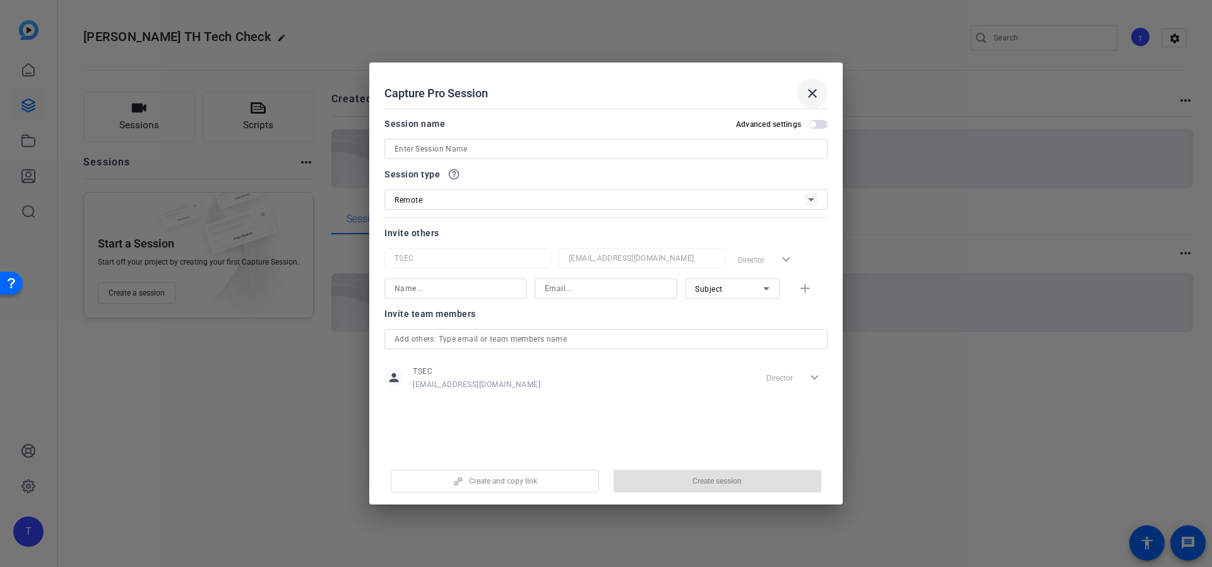
click at [810, 93] on mat-icon "close" at bounding box center [812, 93] width 15 height 15
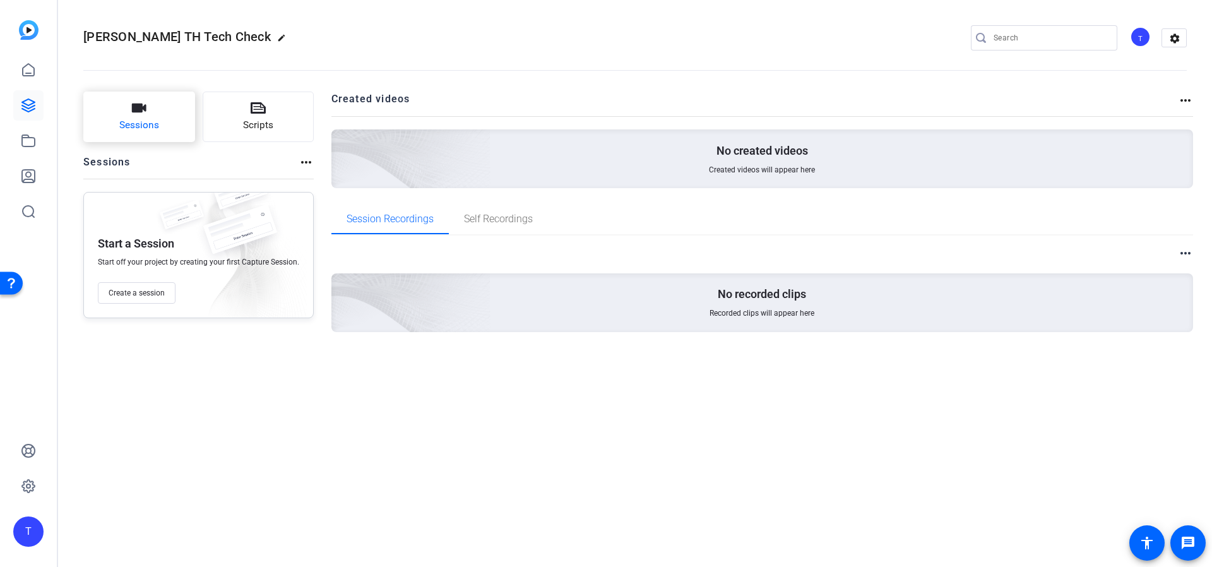
click at [126, 121] on span "Sessions" at bounding box center [139, 125] width 40 height 15
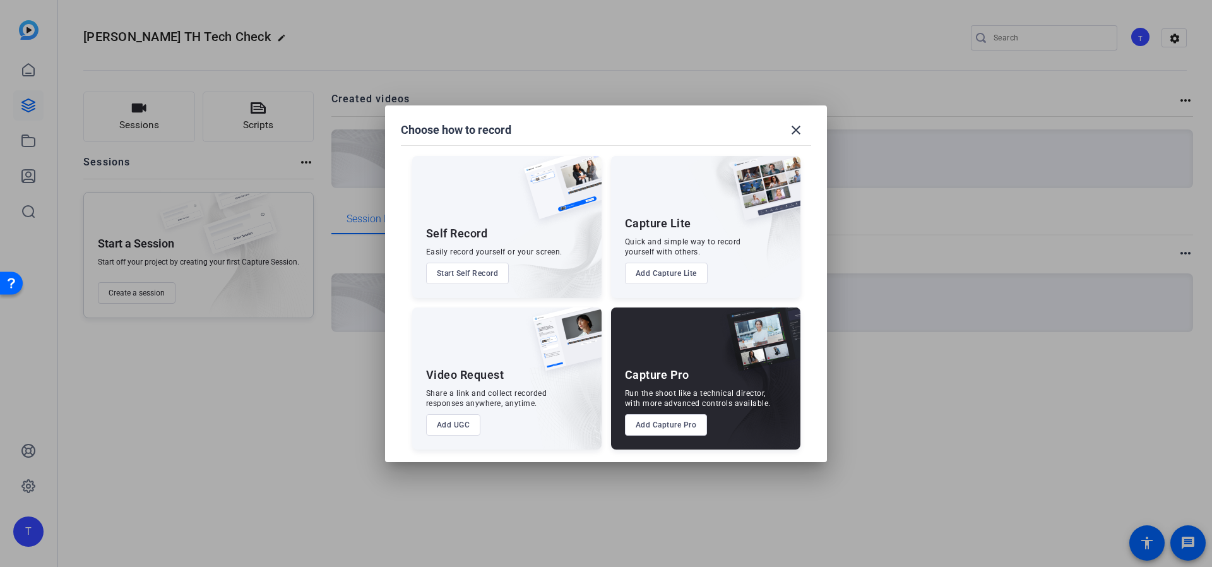
click at [675, 425] on button "Add Capture Pro" at bounding box center [666, 424] width 83 height 21
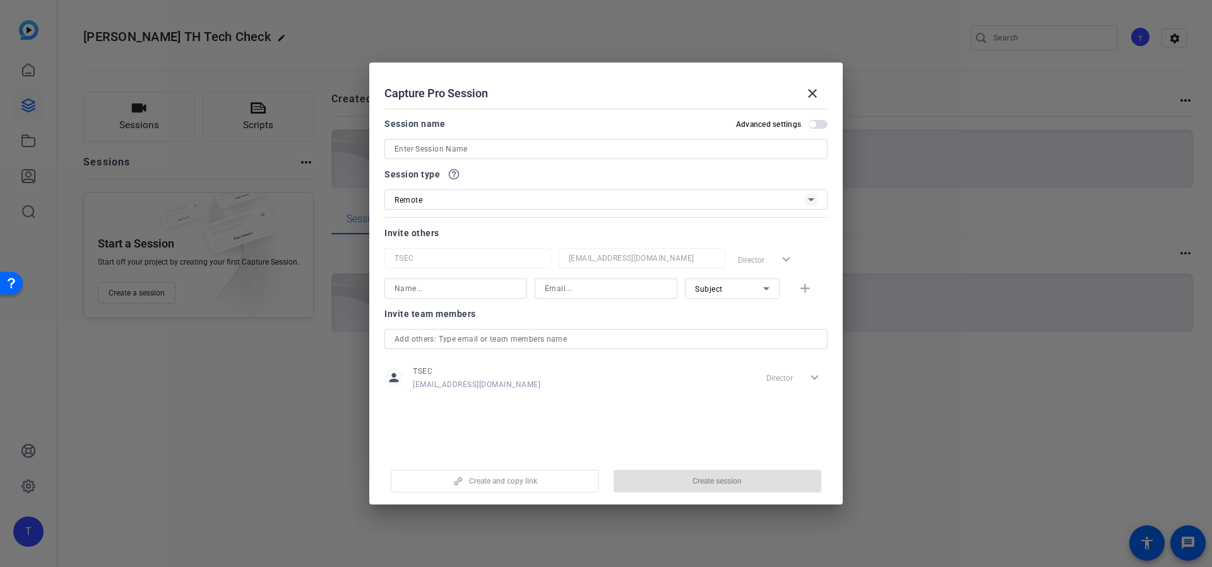
drag, startPoint x: 751, startPoint y: 481, endPoint x: 765, endPoint y: 467, distance: 19.6
click at [754, 478] on div "Create and copy link Create session" at bounding box center [605, 476] width 443 height 32
drag, startPoint x: 815, startPoint y: 95, endPoint x: 937, endPoint y: 135, distance: 128.4
click at [816, 95] on mat-icon "close" at bounding box center [812, 93] width 15 height 15
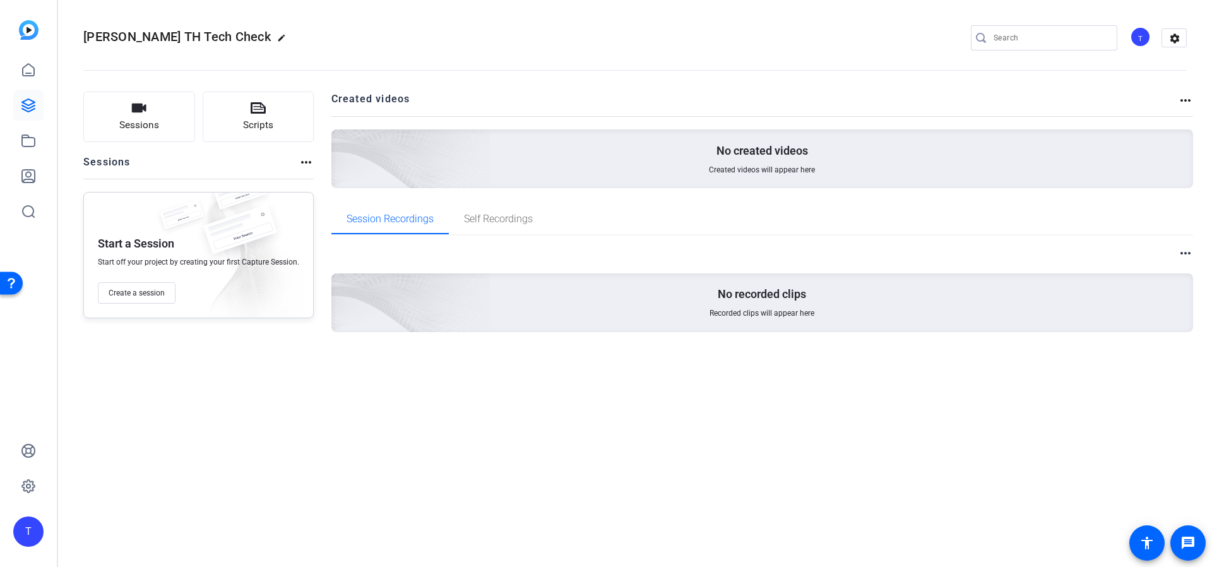
click at [1144, 32] on div "T" at bounding box center [1140, 37] width 21 height 21
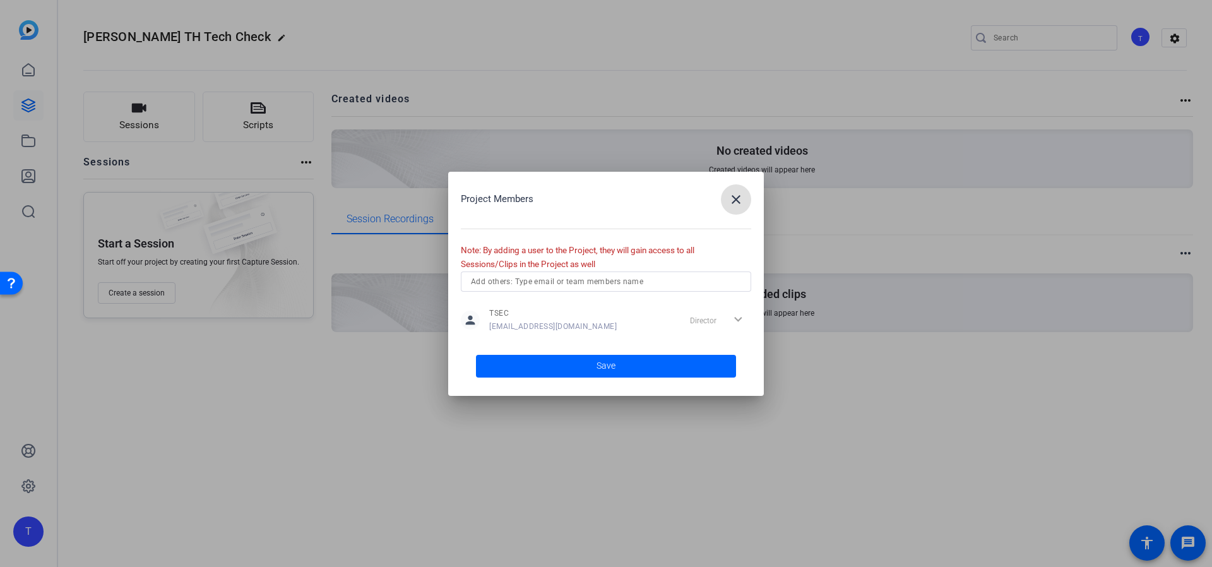
click at [549, 324] on span "[EMAIL_ADDRESS][DOMAIN_NAME]" at bounding box center [553, 326] width 128 height 10
drag, startPoint x: 583, startPoint y: 329, endPoint x: 476, endPoint y: 335, distance: 107.5
click at [476, 337] on mat-dialog-content "person TSEC [EMAIL_ADDRESS][DOMAIN_NAME] Director expand_more" at bounding box center [606, 309] width 290 height 77
click at [761, 326] on div "Project Members close Note: By adding a user to the Project, they will gain acc…" at bounding box center [606, 284] width 316 height 224
click at [734, 198] on mat-icon "close" at bounding box center [736, 199] width 15 height 15
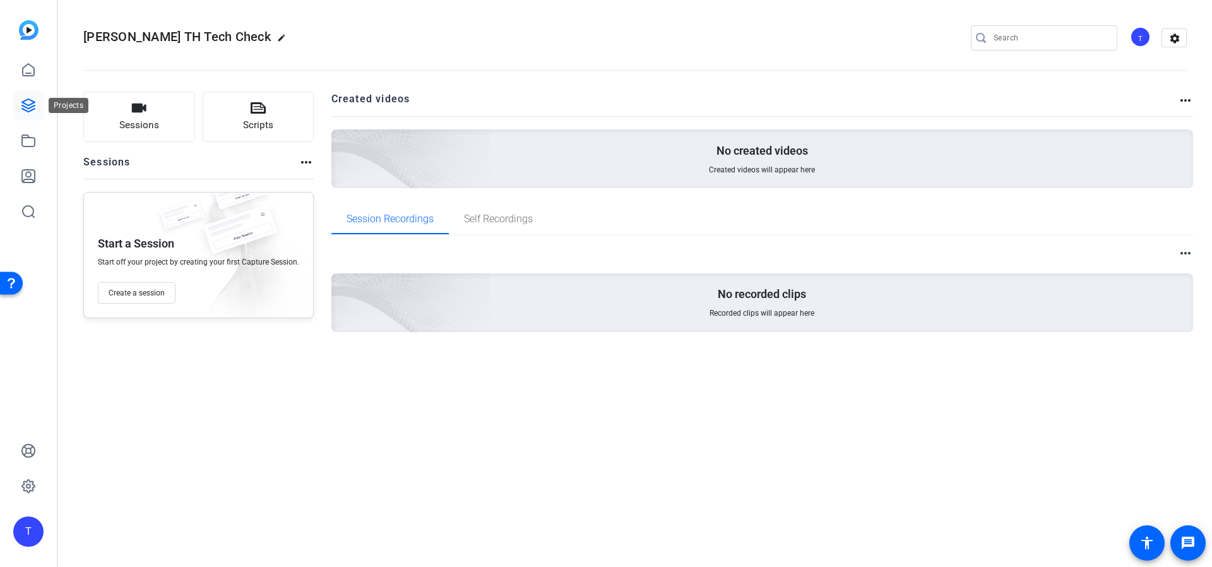
click at [28, 113] on link at bounding box center [28, 105] width 30 height 30
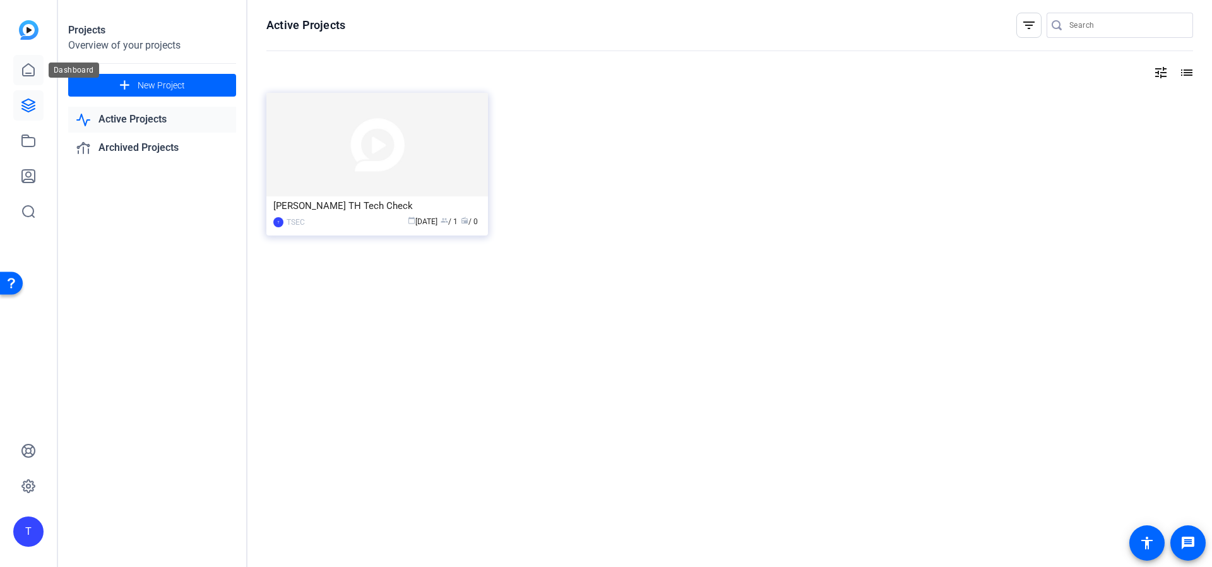
click at [33, 71] on icon at bounding box center [28, 69] width 15 height 15
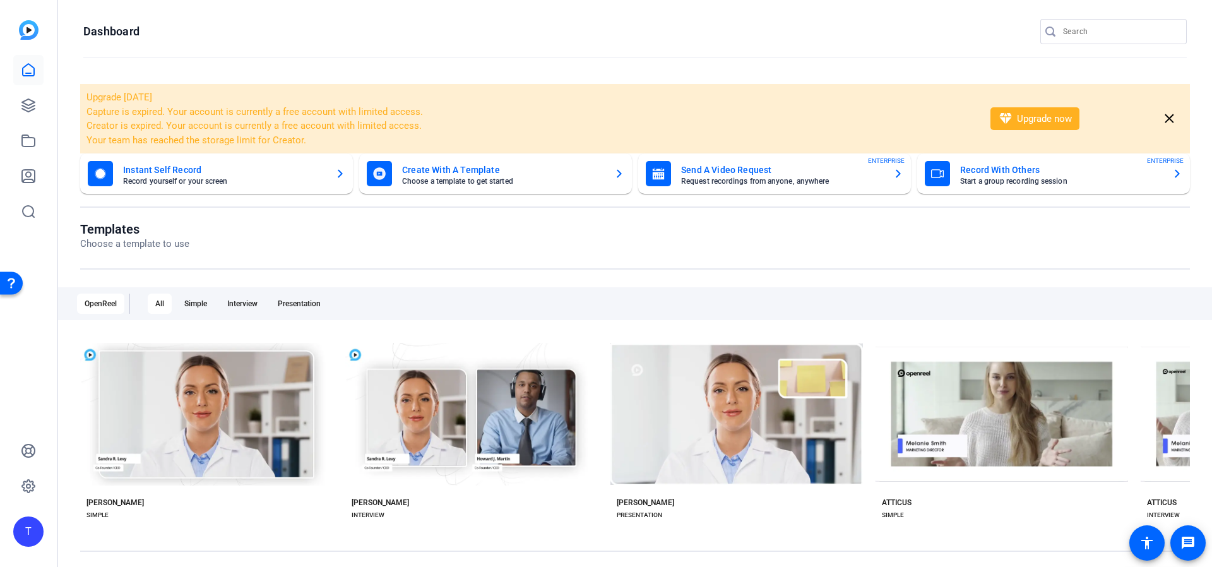
click at [29, 528] on div "T" at bounding box center [28, 531] width 30 height 30
click at [38, 526] on div "T" at bounding box center [36, 521] width 30 height 30
click at [30, 527] on div "T" at bounding box center [28, 531] width 30 height 30
click at [45, 485] on div at bounding box center [606, 283] width 1212 height 567
click at [25, 458] on icon at bounding box center [28, 450] width 15 height 15
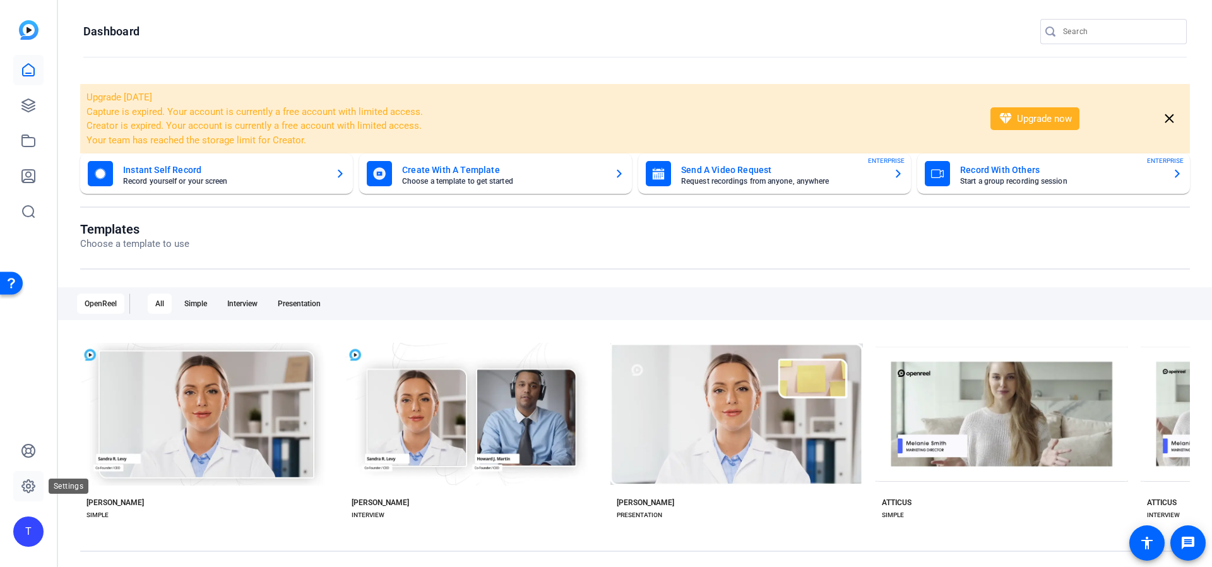
click at [33, 482] on icon at bounding box center [28, 486] width 13 height 13
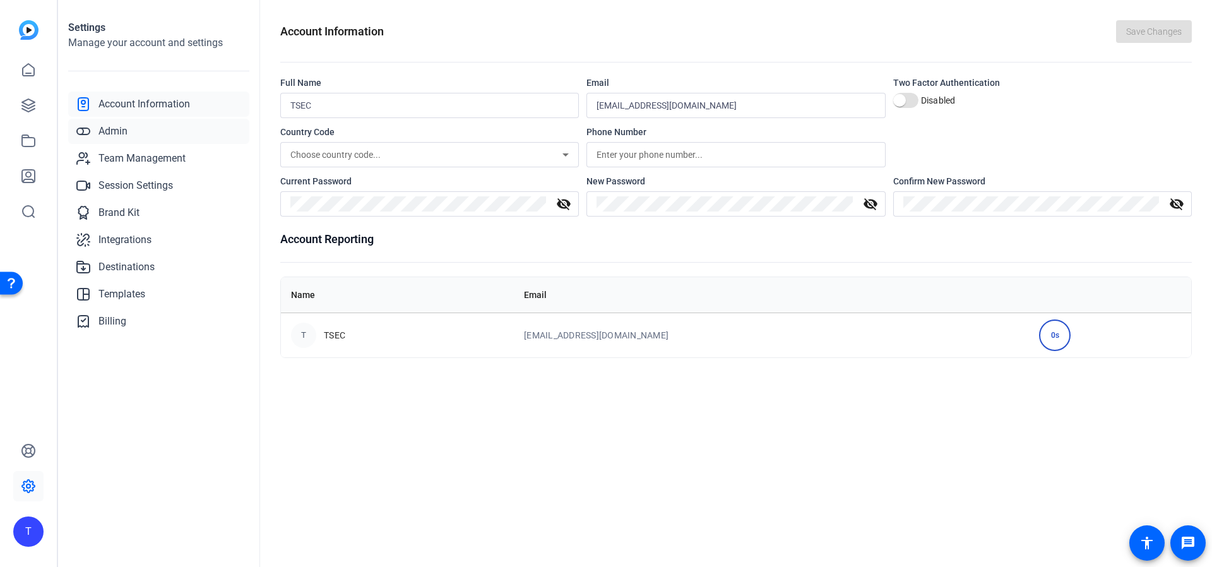
click at [141, 136] on link "Admin" at bounding box center [158, 131] width 181 height 25
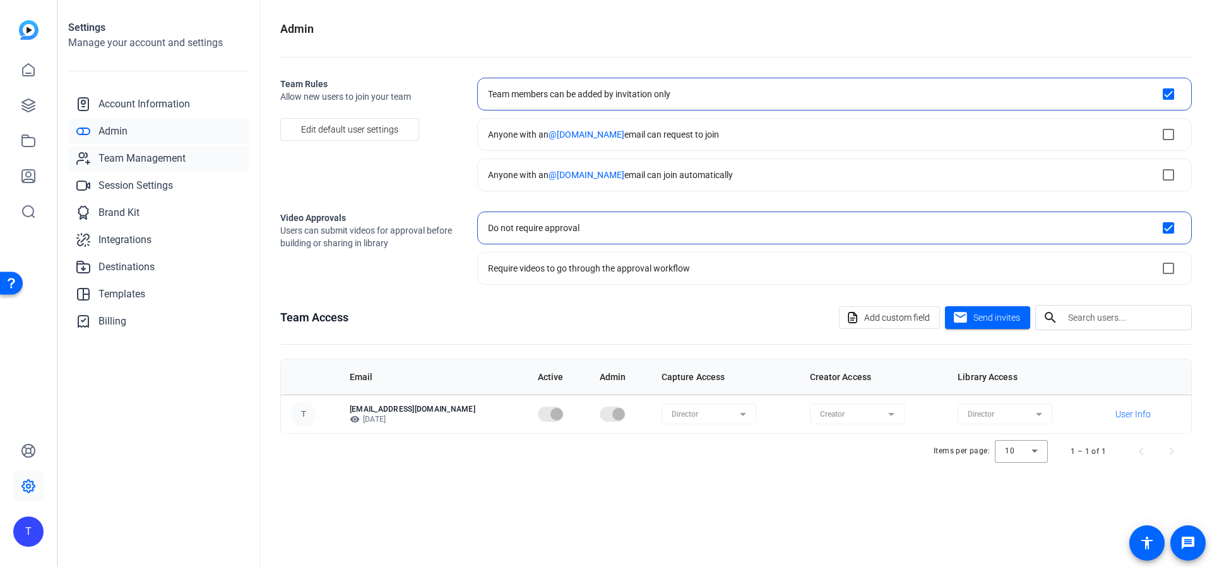
click at [177, 158] on span "Team Management" at bounding box center [141, 158] width 87 height 15
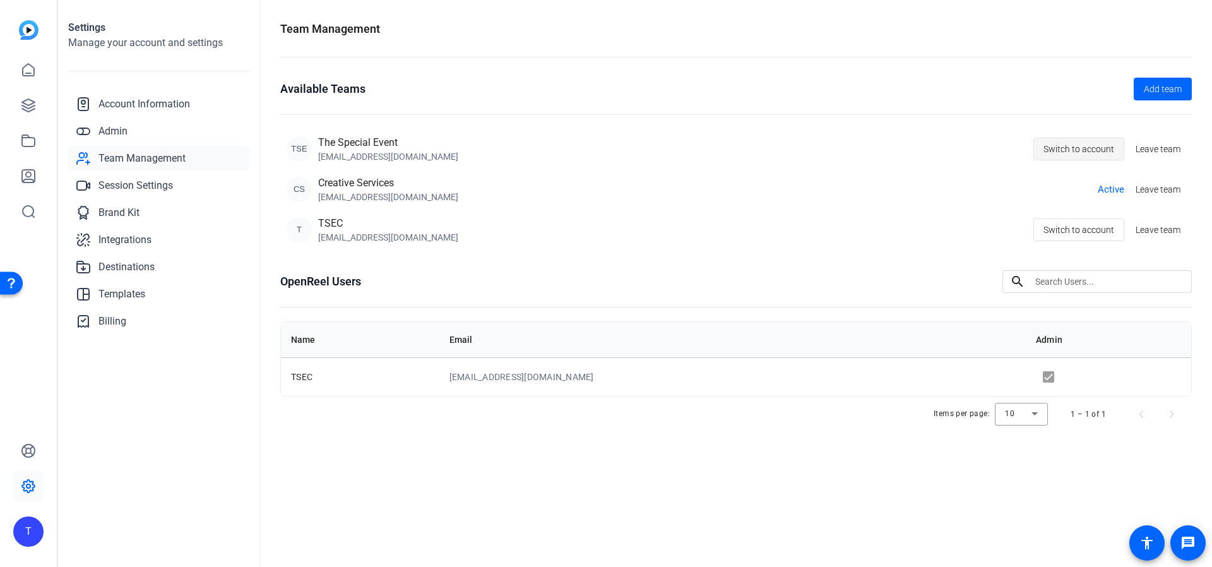
click at [1093, 153] on span "Switch to account" at bounding box center [1079, 149] width 71 height 24
drag, startPoint x: 28, startPoint y: 104, endPoint x: 34, endPoint y: 115, distance: 12.1
click at [29, 105] on icon at bounding box center [28, 105] width 13 height 13
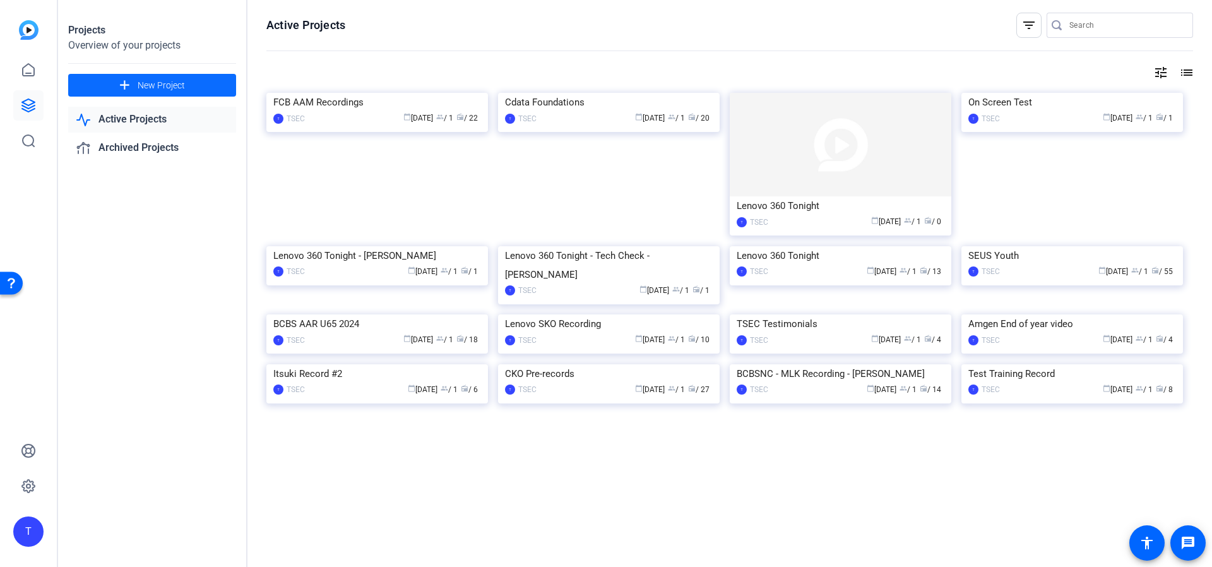
click at [157, 88] on span "New Project" at bounding box center [161, 85] width 47 height 13
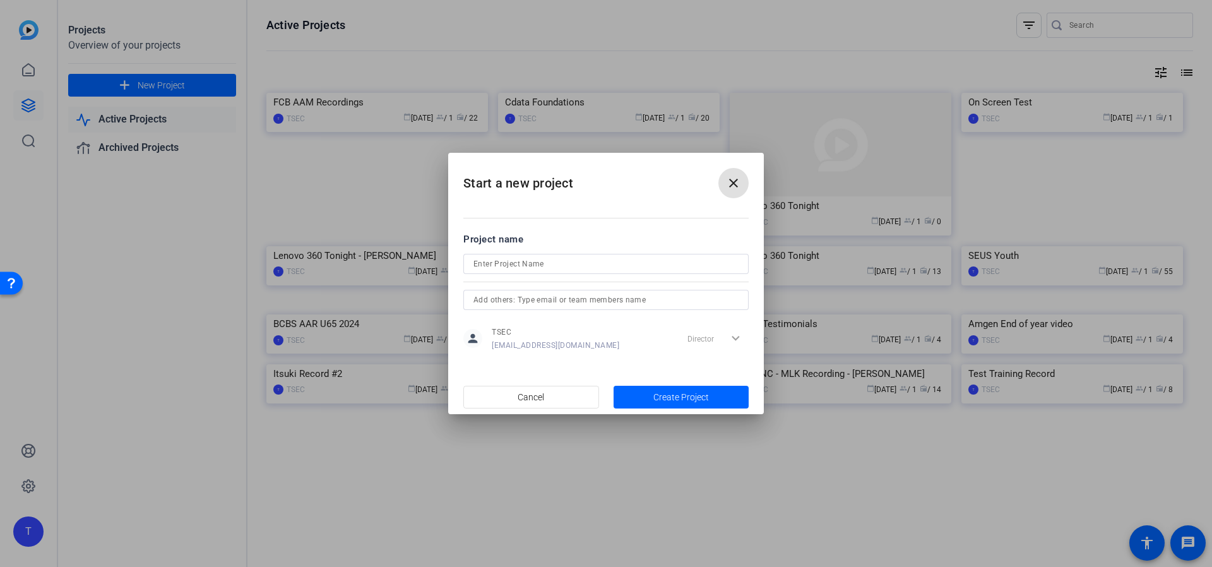
click at [557, 264] on input at bounding box center [605, 263] width 265 height 15
drag, startPoint x: 492, startPoint y: 263, endPoint x: 501, endPoint y: 271, distance: 11.6
click at [492, 263] on input "Merz TH - Tech Check" at bounding box center [605, 263] width 265 height 15
click at [634, 263] on input "M-A TH - Tech Check" at bounding box center [605, 263] width 265 height 15
type input "M-A TH - Tech Check"
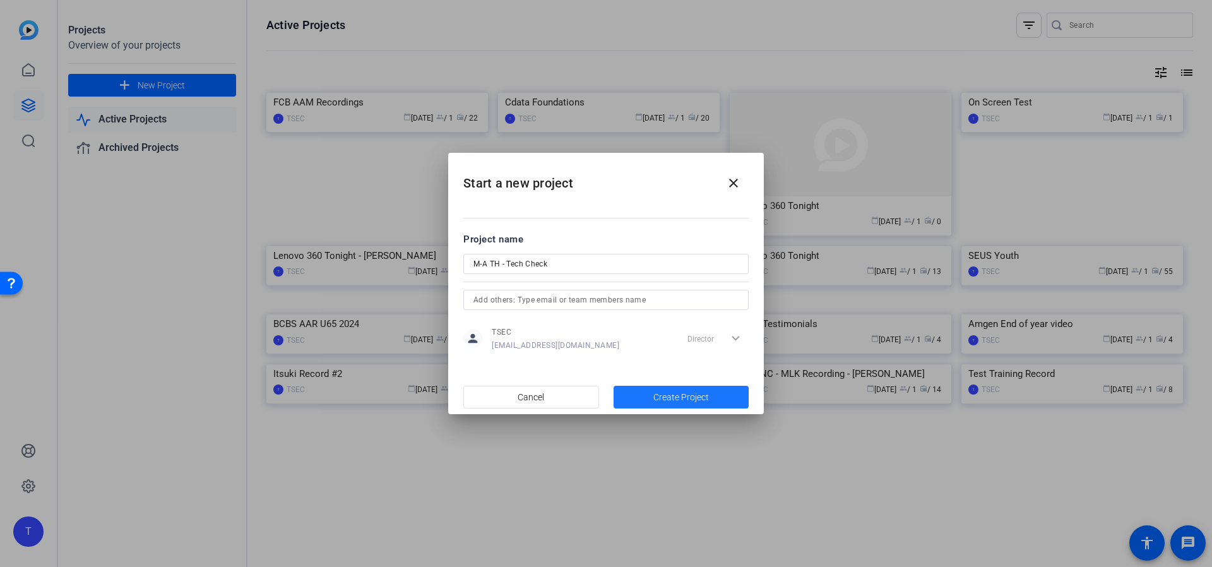
click at [697, 394] on span "Create Project" at bounding box center [681, 397] width 56 height 13
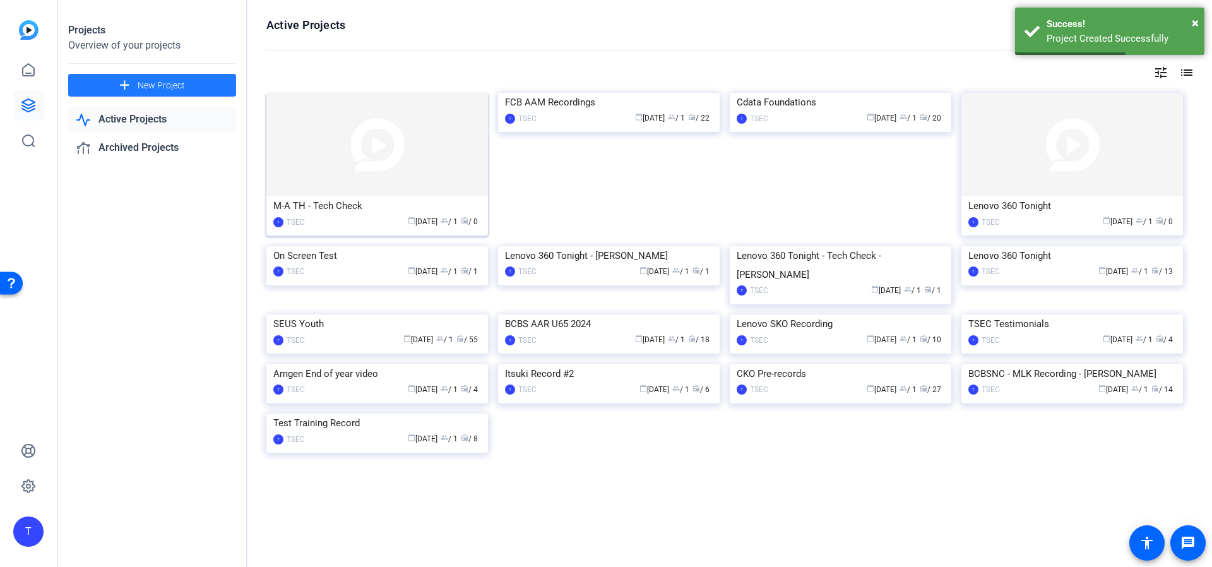
click at [374, 157] on img at bounding box center [377, 145] width 222 height 104
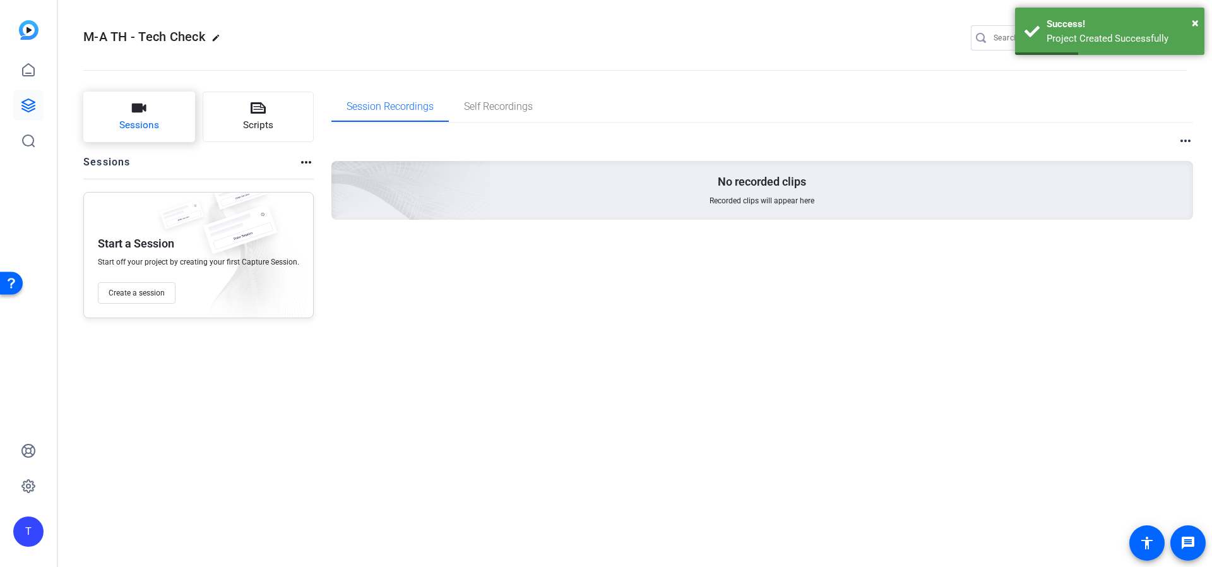
click at [141, 122] on span "Sessions" at bounding box center [139, 125] width 40 height 15
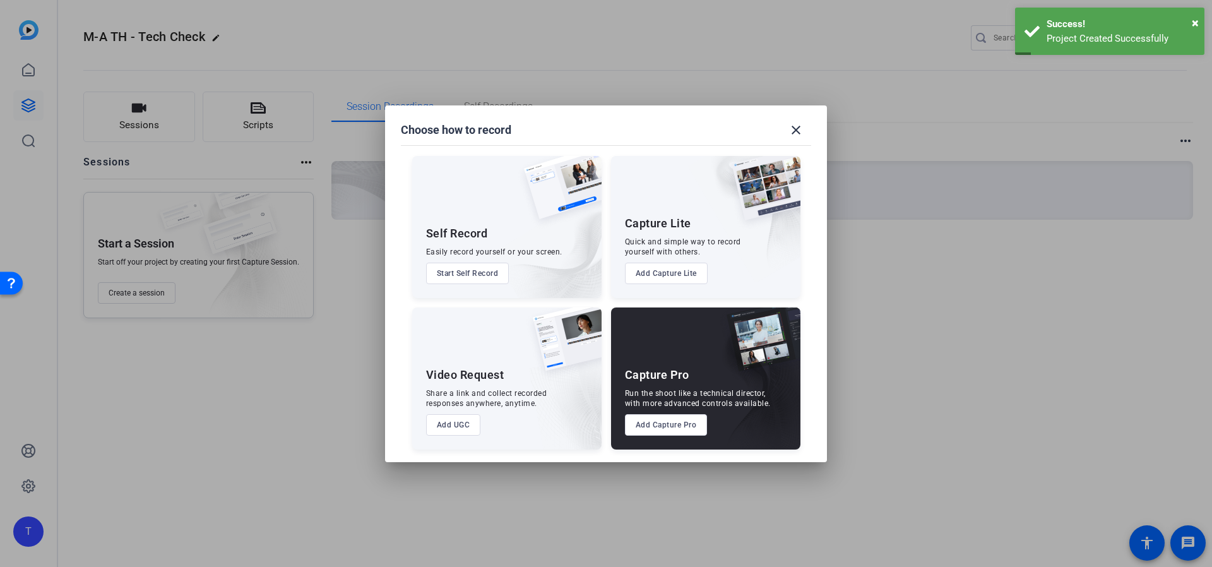
click at [653, 426] on button "Add Capture Pro" at bounding box center [666, 424] width 83 height 21
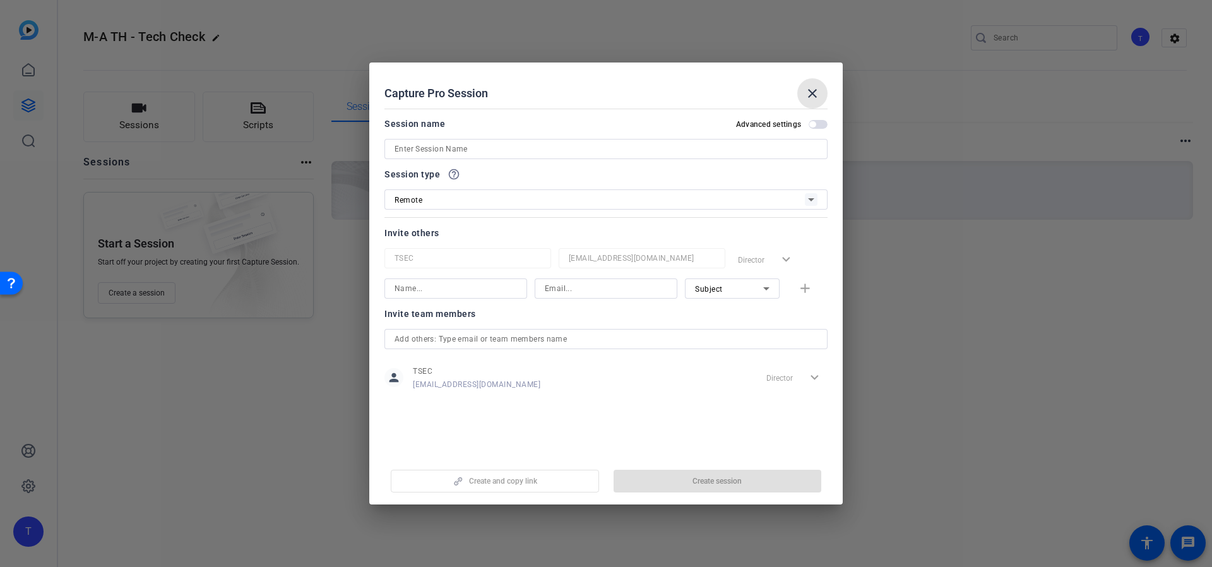
drag, startPoint x: 806, startPoint y: 93, endPoint x: 1061, endPoint y: 86, distance: 255.8
click at [806, 93] on mat-icon "close" at bounding box center [812, 93] width 15 height 15
